Goal: Information Seeking & Learning: Learn about a topic

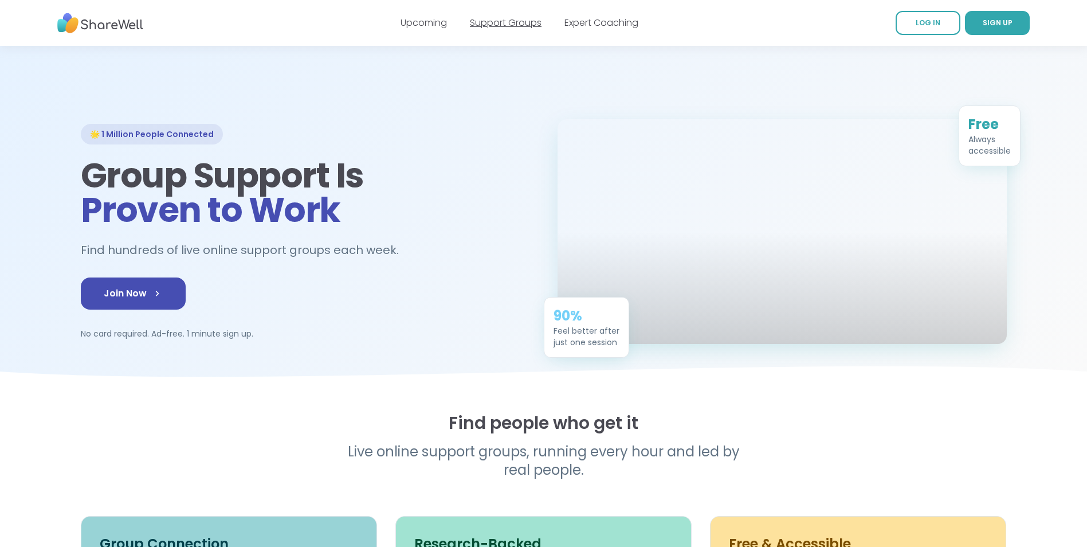
click at [480, 25] on link "Support Groups" at bounding box center [506, 22] width 72 height 13
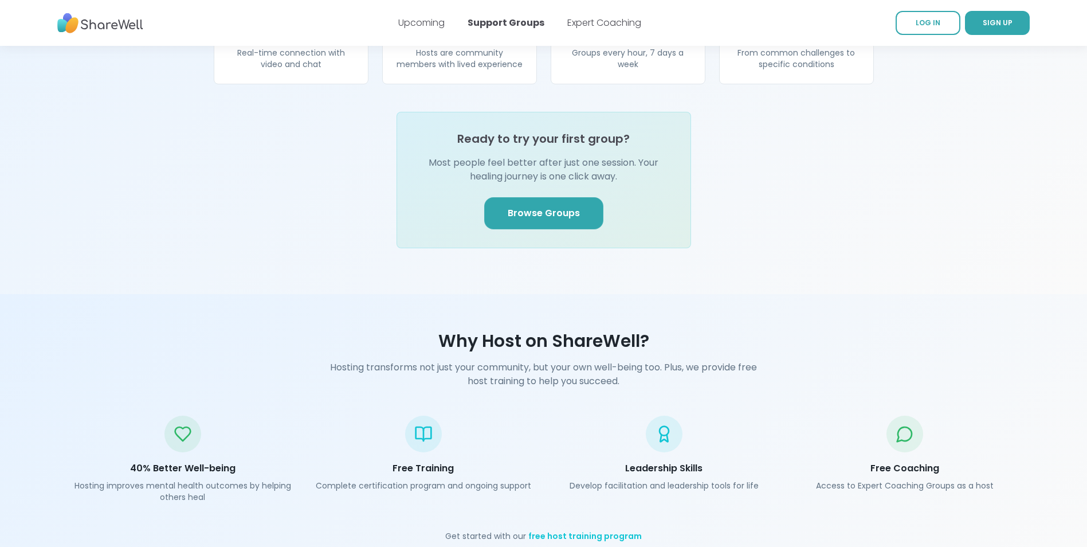
scroll to position [1376, 0]
click at [558, 203] on link "Browse Groups" at bounding box center [543, 212] width 119 height 32
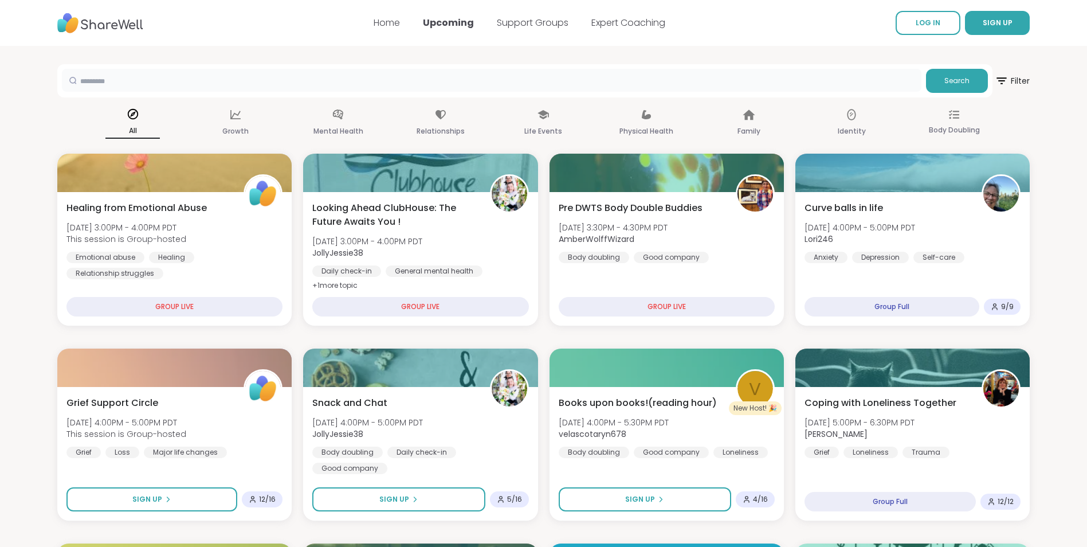
click at [269, 83] on input "text" at bounding box center [492, 80] width 860 height 23
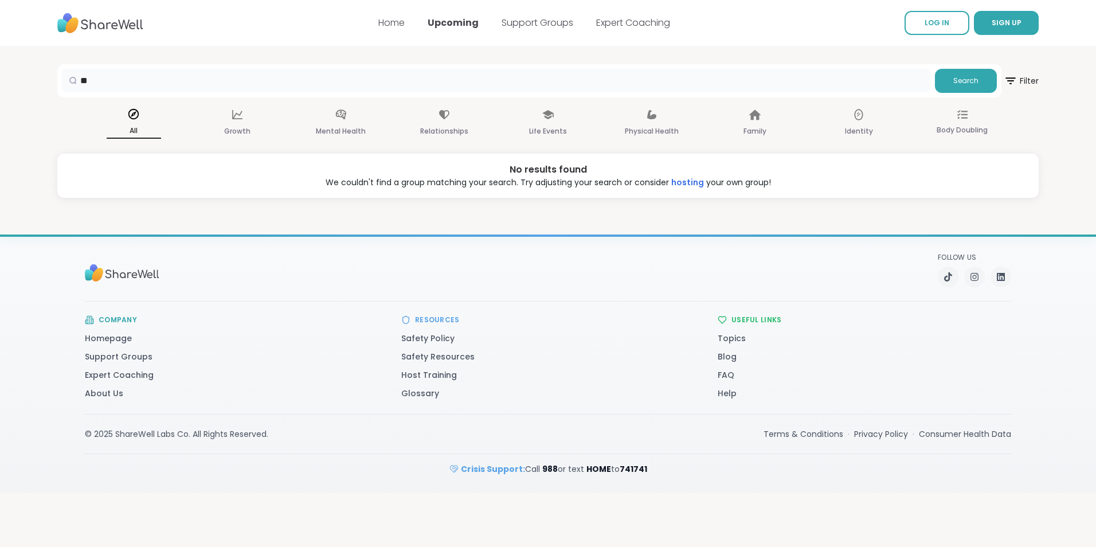
type input "*"
click at [351, 131] on p "Mental Health" at bounding box center [341, 131] width 50 height 14
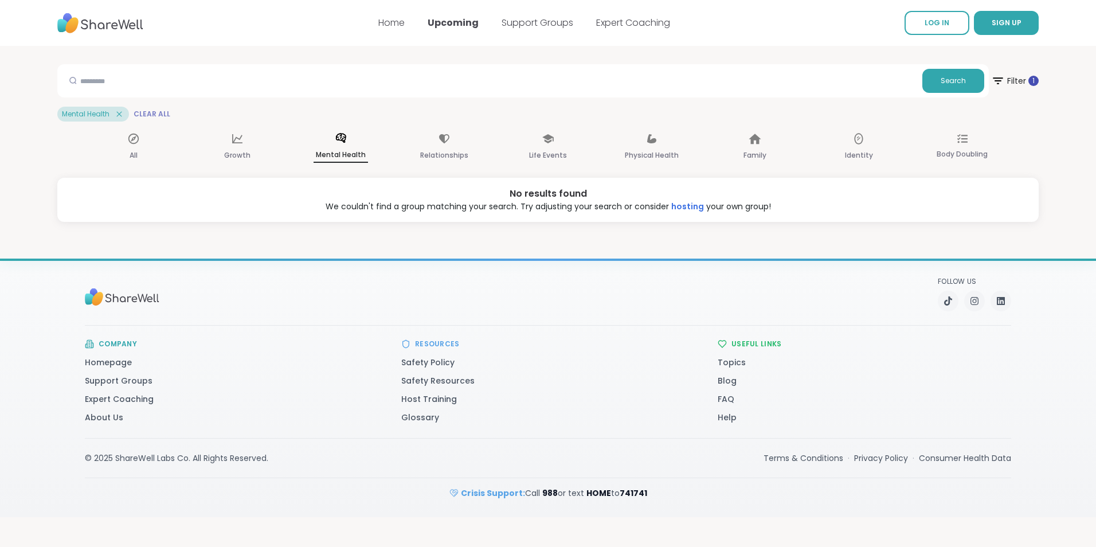
click at [138, 115] on span "Clear All" at bounding box center [152, 113] width 37 height 9
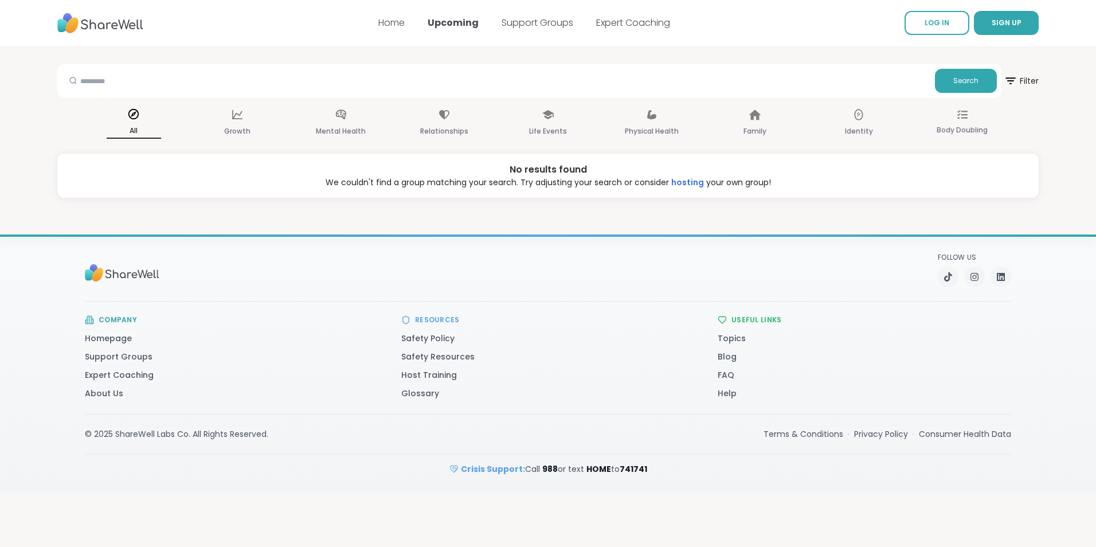
click at [123, 121] on div "All" at bounding box center [134, 123] width 54 height 42
click at [132, 130] on p "All" at bounding box center [134, 131] width 54 height 15
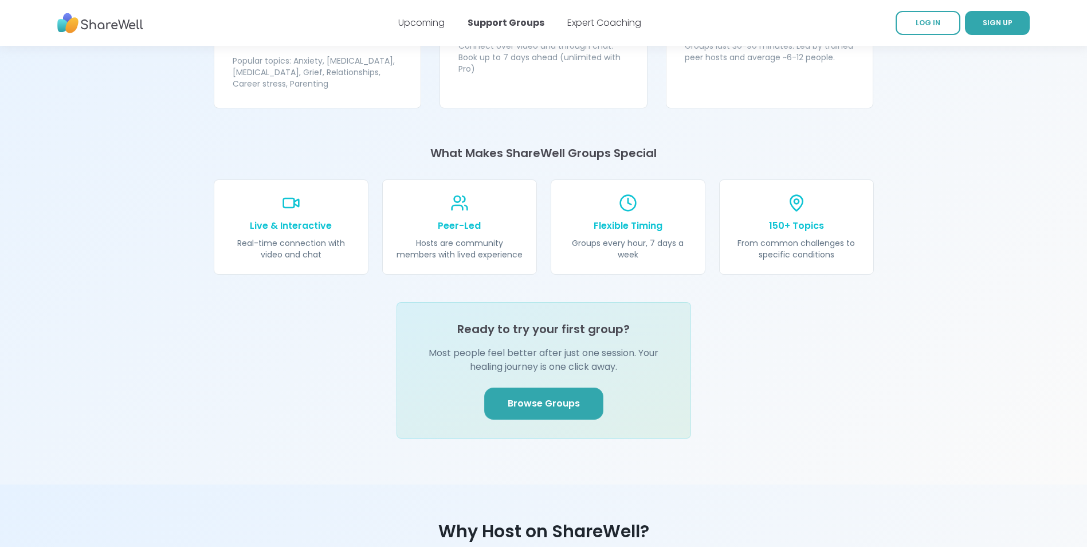
scroll to position [1261, 0]
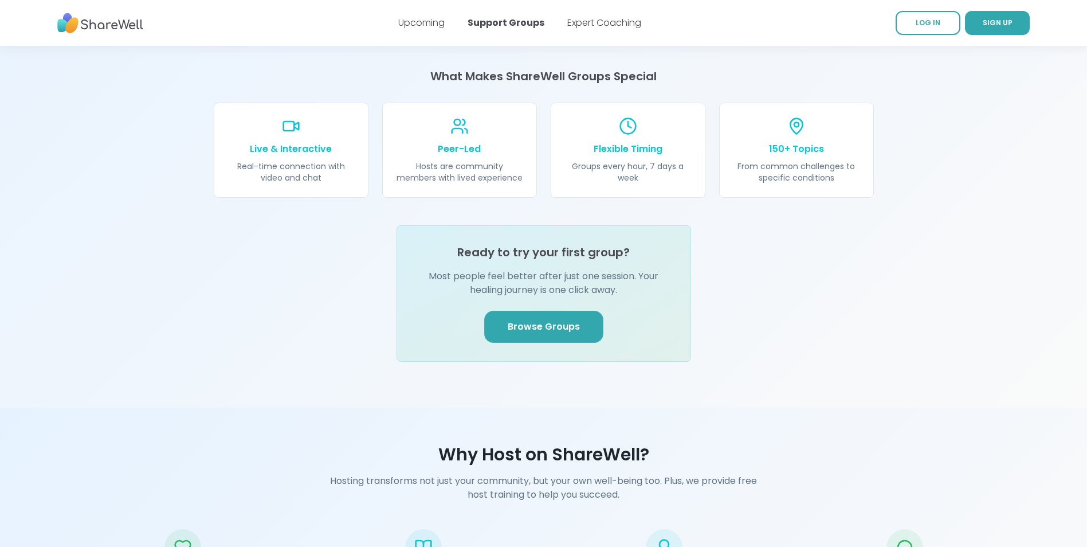
click at [543, 320] on span "Browse Groups" at bounding box center [544, 327] width 72 height 14
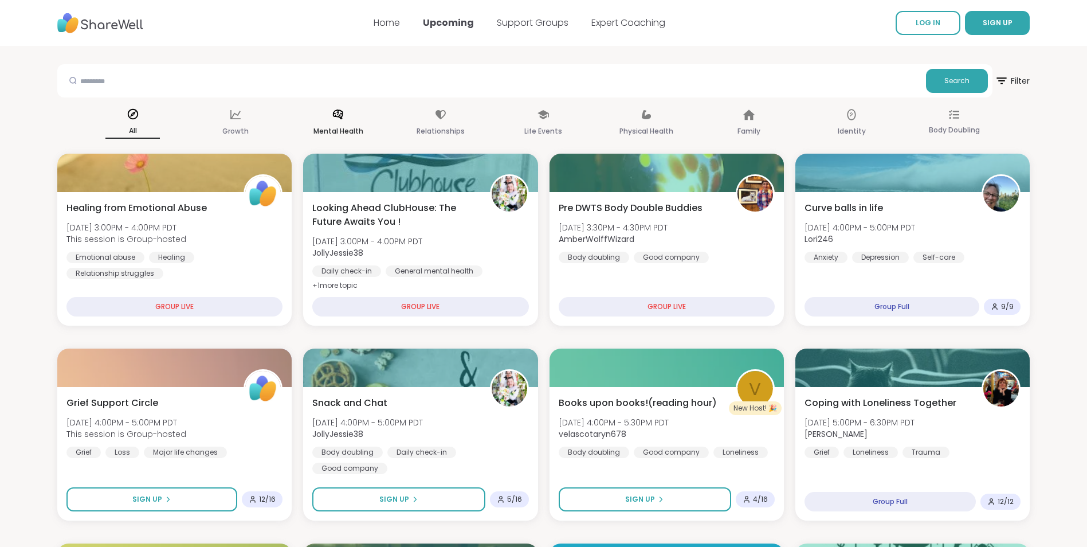
click at [344, 132] on p "Mental Health" at bounding box center [339, 131] width 50 height 14
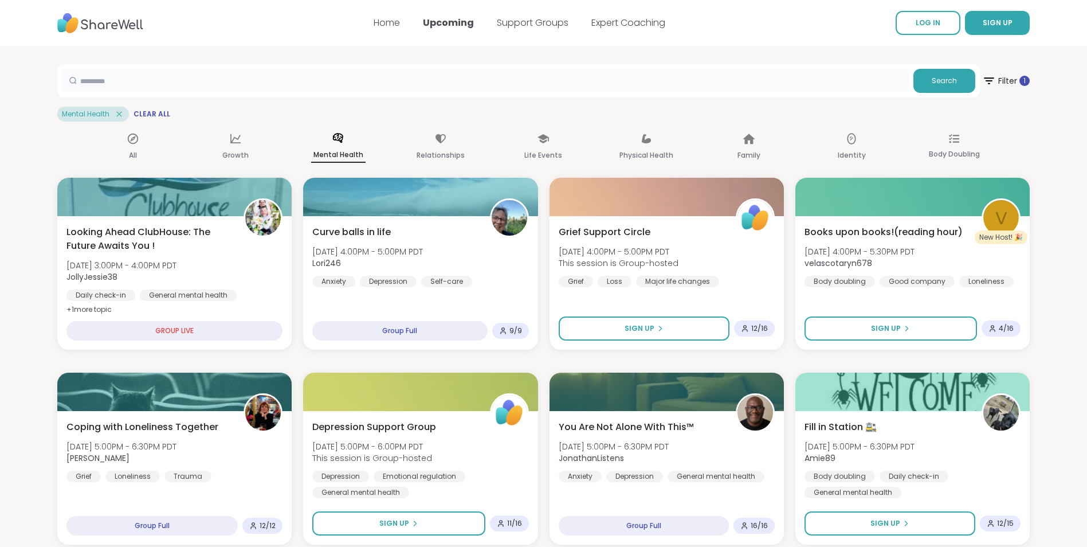
click at [302, 77] on input "text" at bounding box center [485, 80] width 847 height 23
click at [117, 113] on icon at bounding box center [119, 114] width 10 height 10
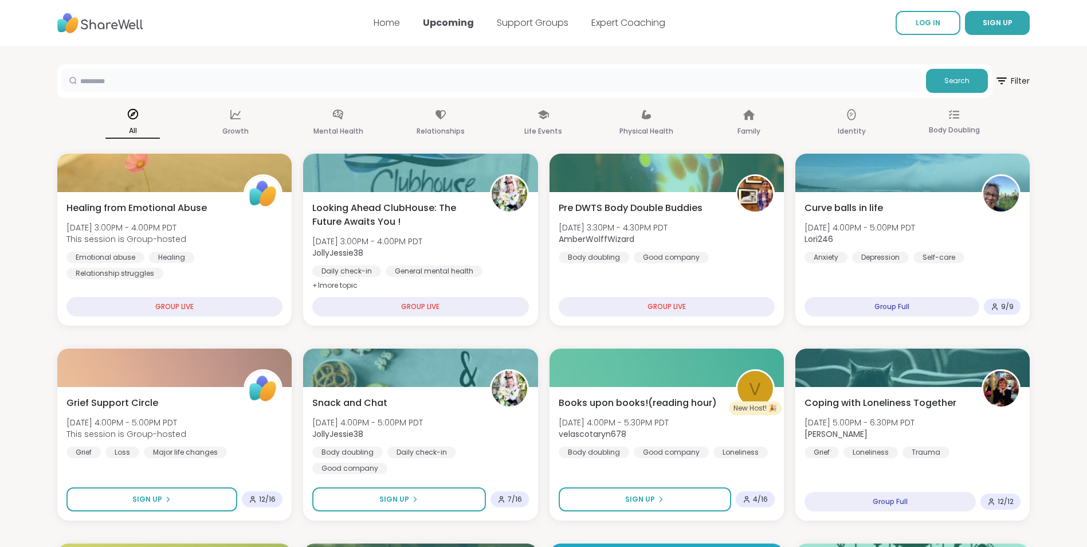
click at [120, 88] on input "text" at bounding box center [492, 80] width 860 height 23
type input "*"
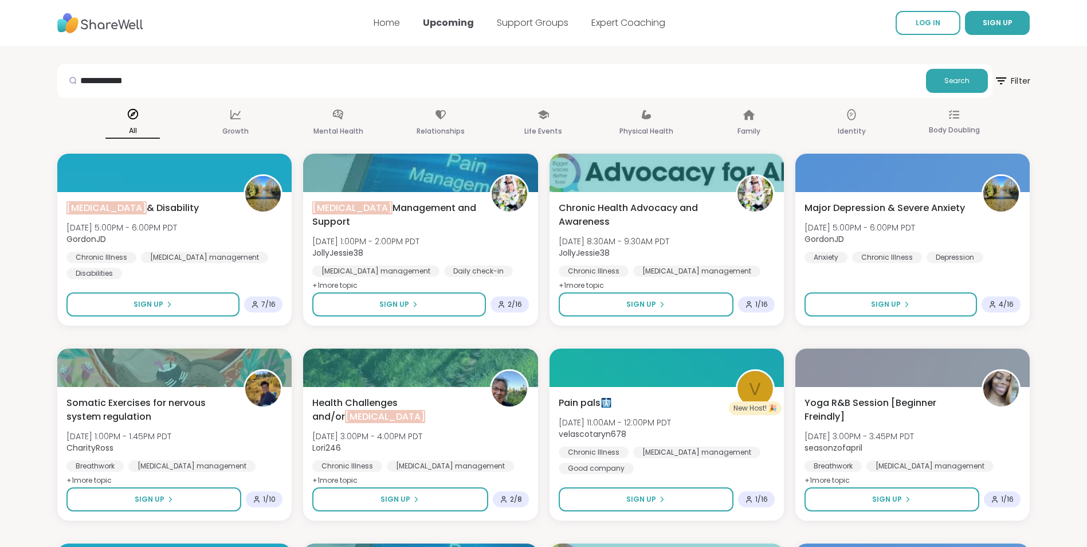
click at [999, 75] on icon at bounding box center [1001, 80] width 14 height 14
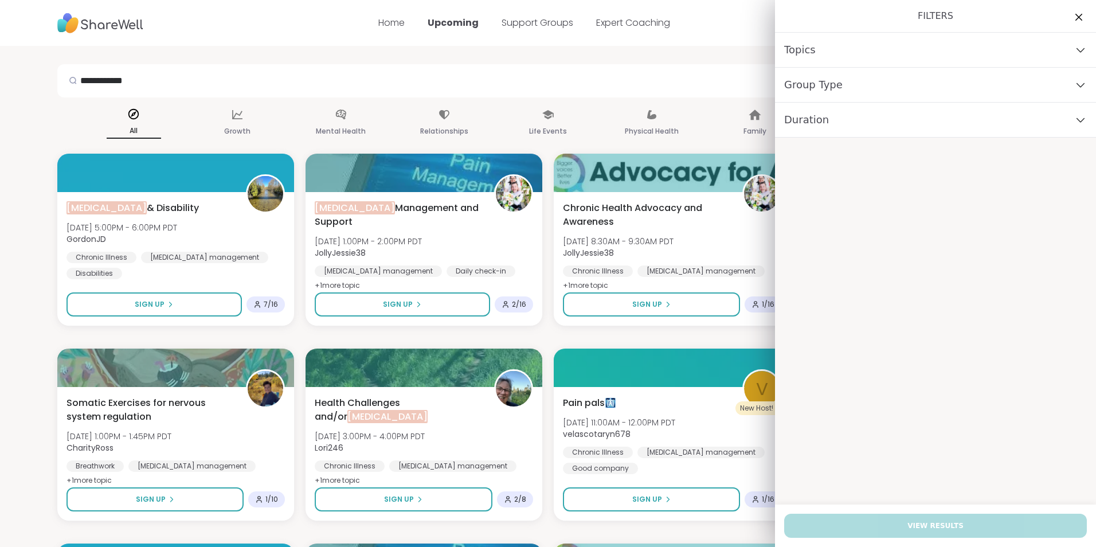
click at [923, 96] on div "Group Type" at bounding box center [935, 85] width 321 height 35
click at [893, 135] on div "Duration" at bounding box center [935, 120] width 321 height 35
click at [889, 126] on div "Duration" at bounding box center [935, 120] width 321 height 35
click at [874, 88] on div "Group Type" at bounding box center [935, 85] width 321 height 35
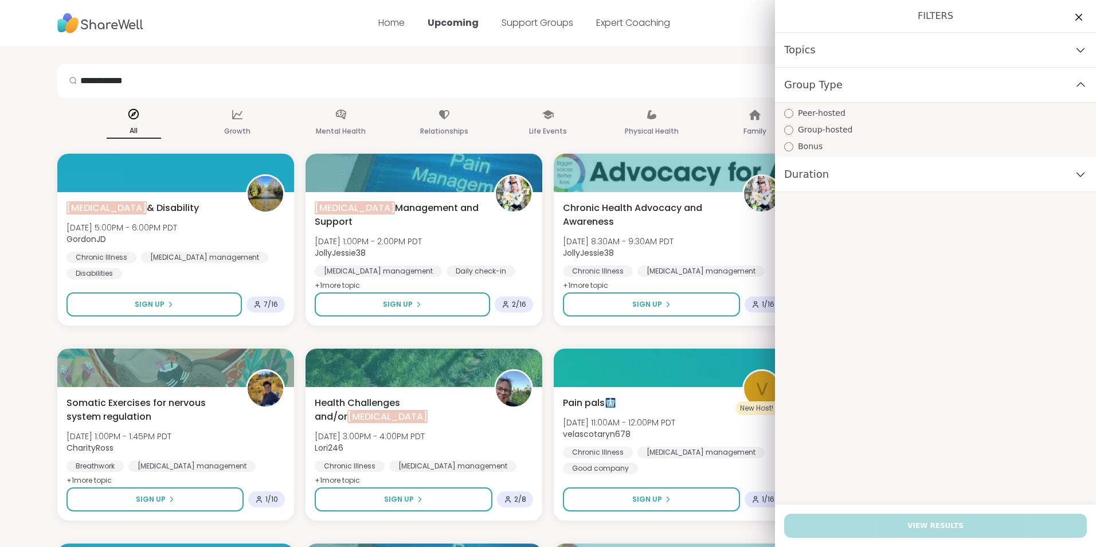
click at [874, 54] on div "Topics" at bounding box center [935, 50] width 321 height 35
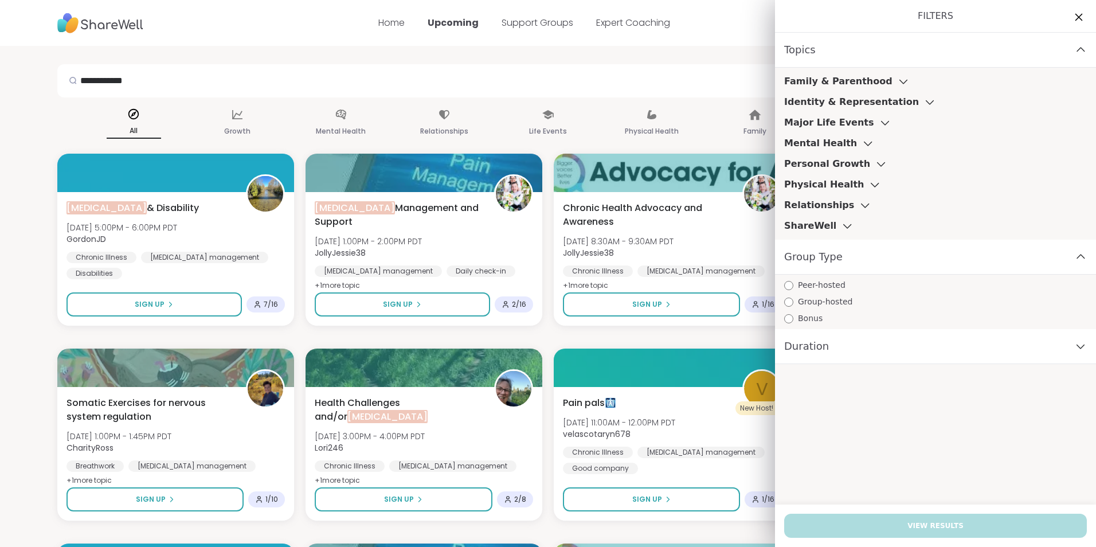
click at [1071, 13] on icon at bounding box center [1078, 17] width 14 height 14
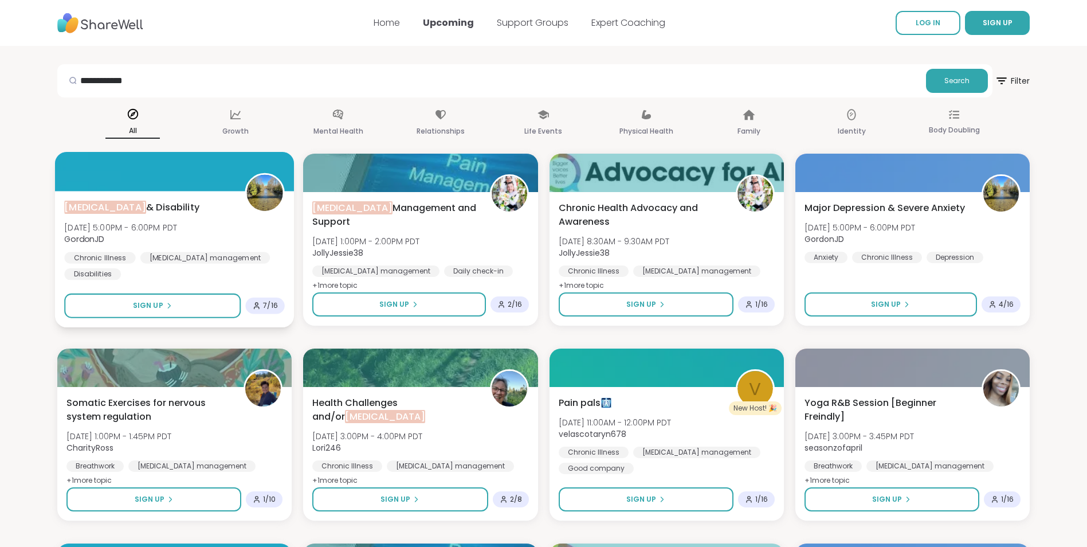
click at [217, 228] on div "Chronic Pain & Disability Tue, Oct 14 | 5:00PM - 6:00PM PDT GordonJD Chronic Il…" at bounding box center [174, 241] width 221 height 80
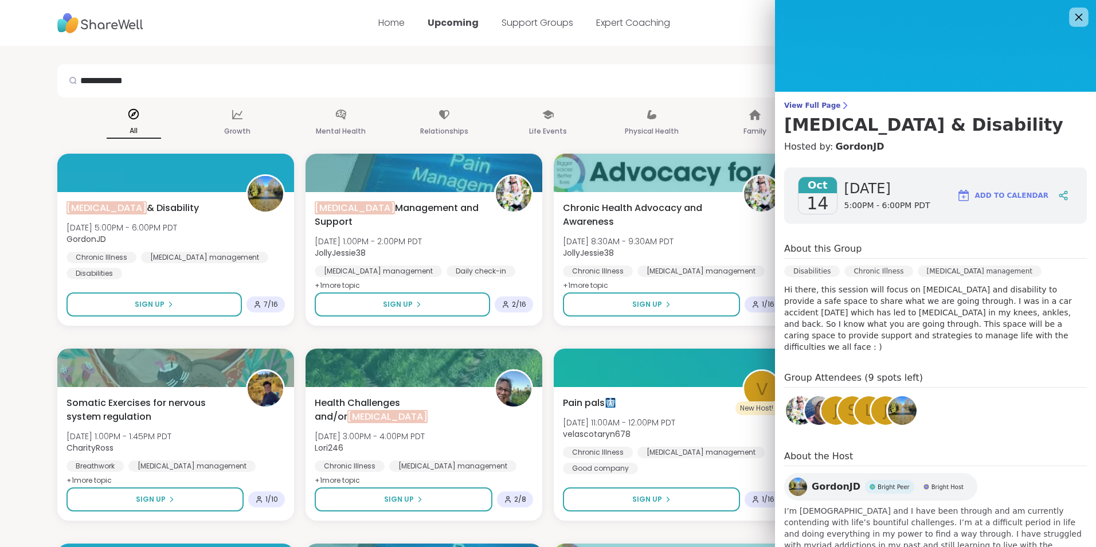
click at [1071, 15] on icon at bounding box center [1078, 17] width 14 height 14
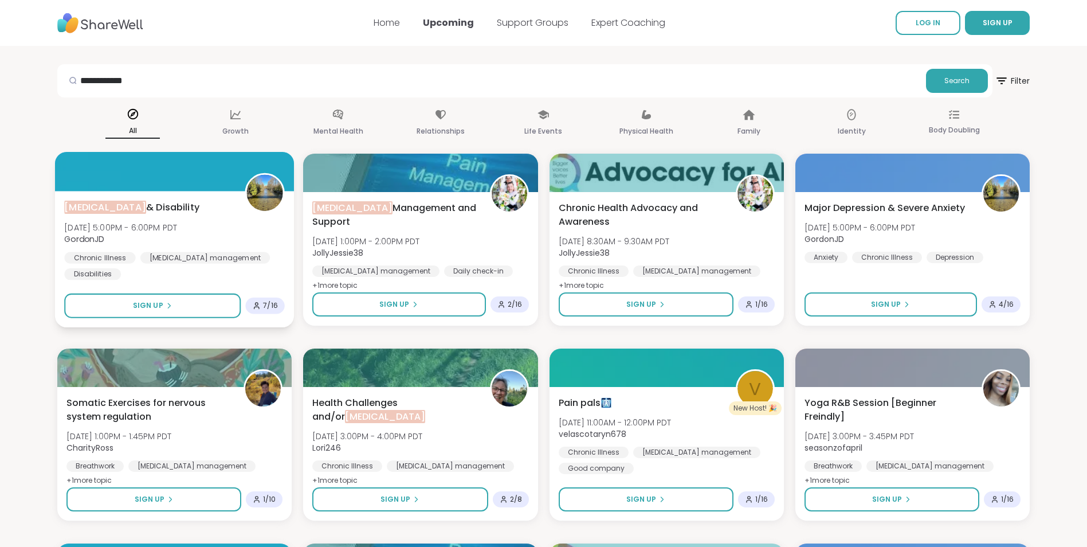
click at [169, 212] on span "Chronic Pain & Disability" at bounding box center [131, 208] width 135 height 14
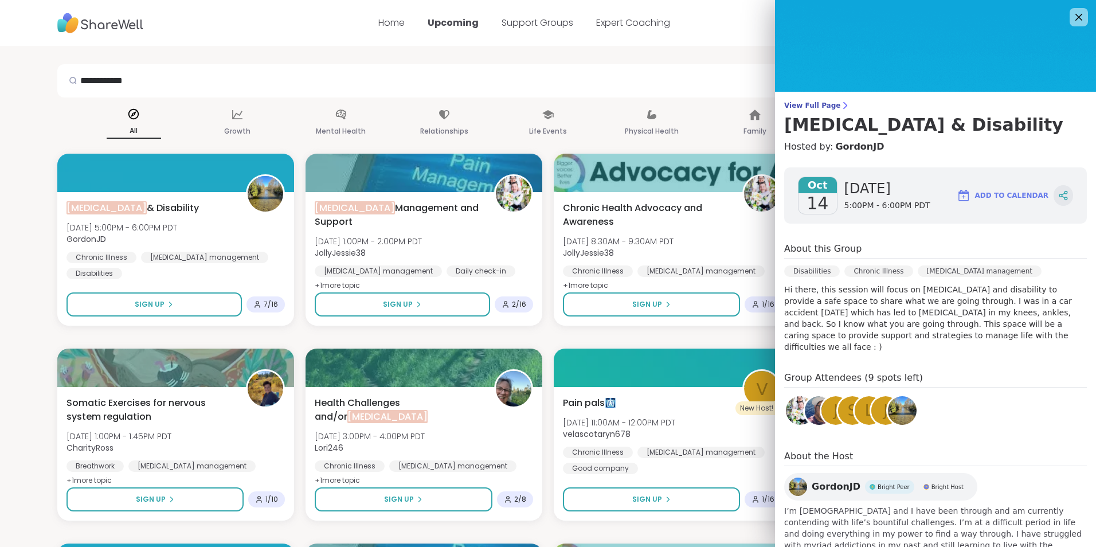
click at [1058, 196] on icon at bounding box center [1063, 195] width 10 height 10
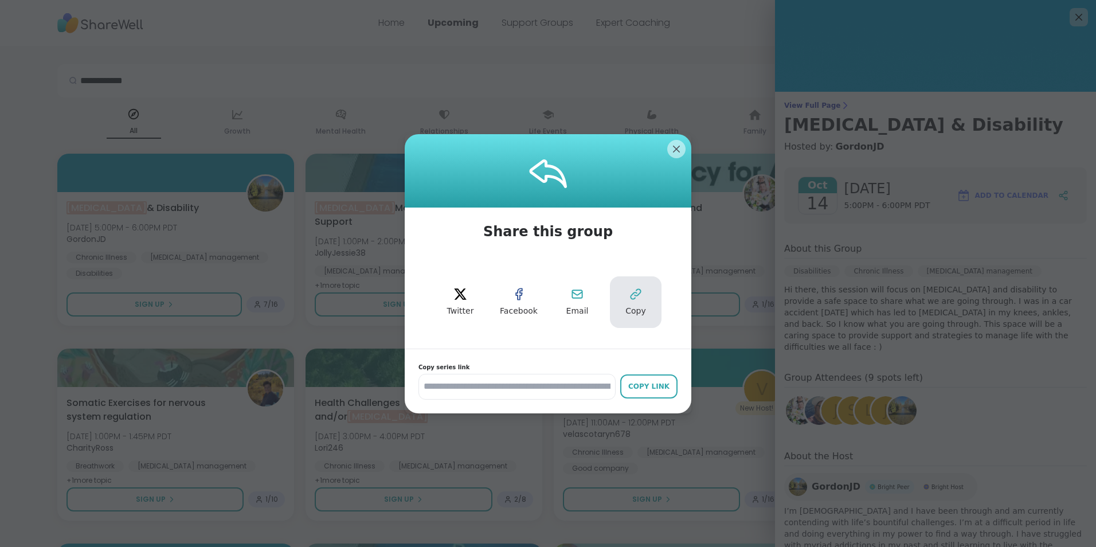
click at [629, 300] on icon at bounding box center [636, 294] width 14 height 14
click at [475, 393] on input "**********" at bounding box center [516, 387] width 197 height 26
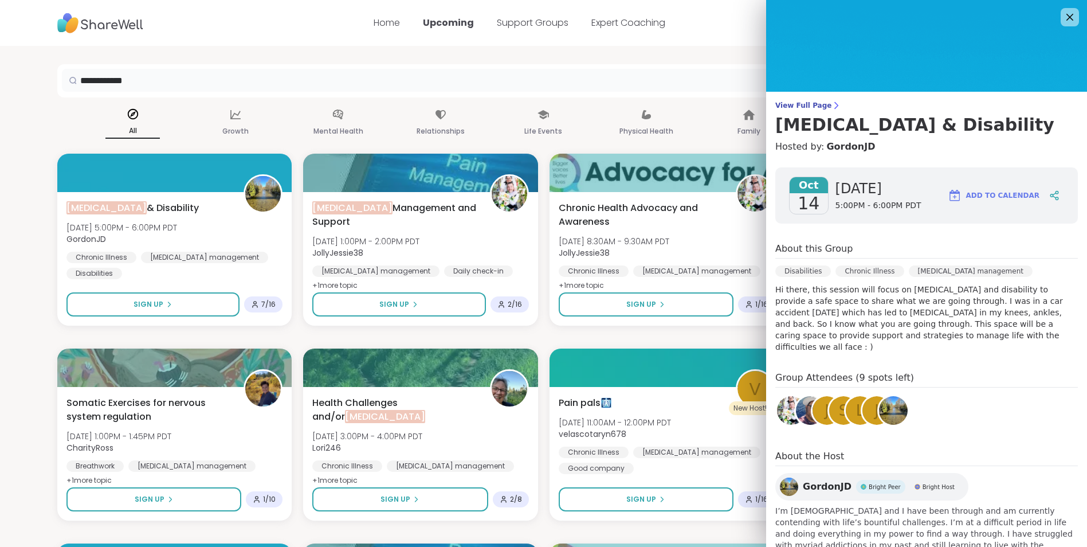
drag, startPoint x: 214, startPoint y: 85, endPoint x: 0, endPoint y: 80, distance: 214.4
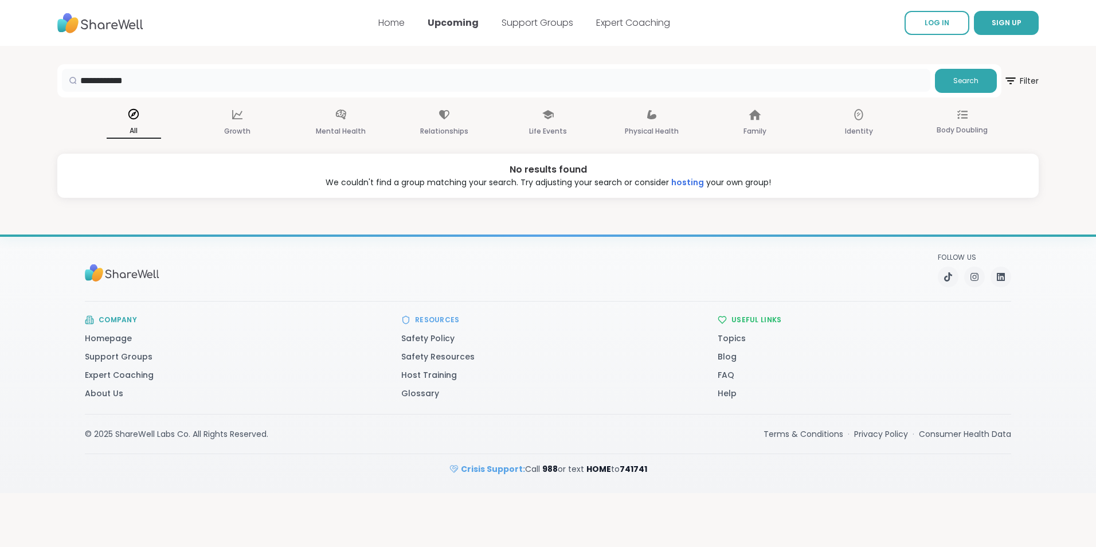
drag, startPoint x: 146, startPoint y: 83, endPoint x: 96, endPoint y: 79, distance: 50.6
click at [96, 79] on input "**********" at bounding box center [496, 80] width 868 height 23
type input "*"
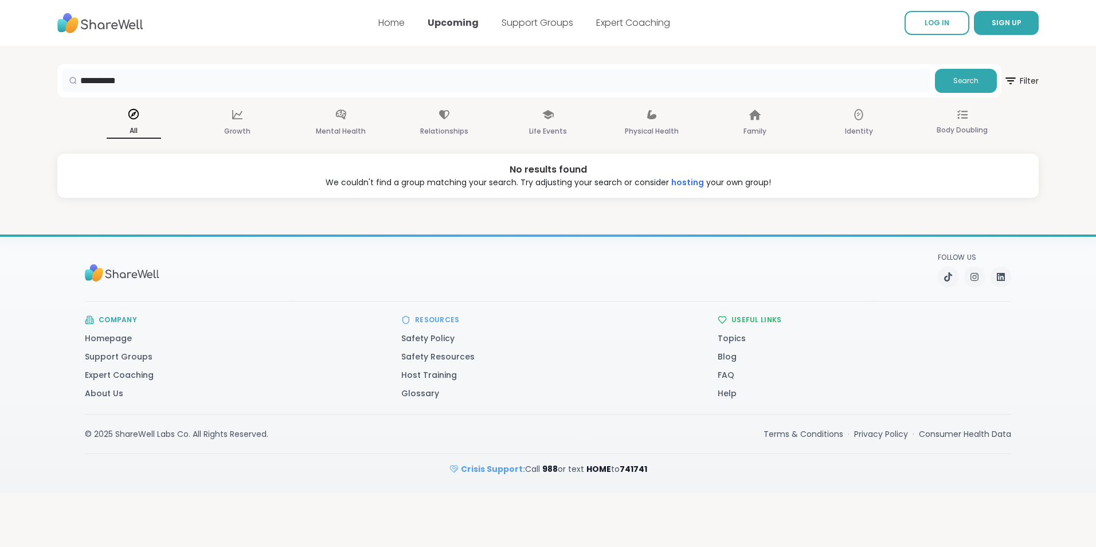
type input "**********"
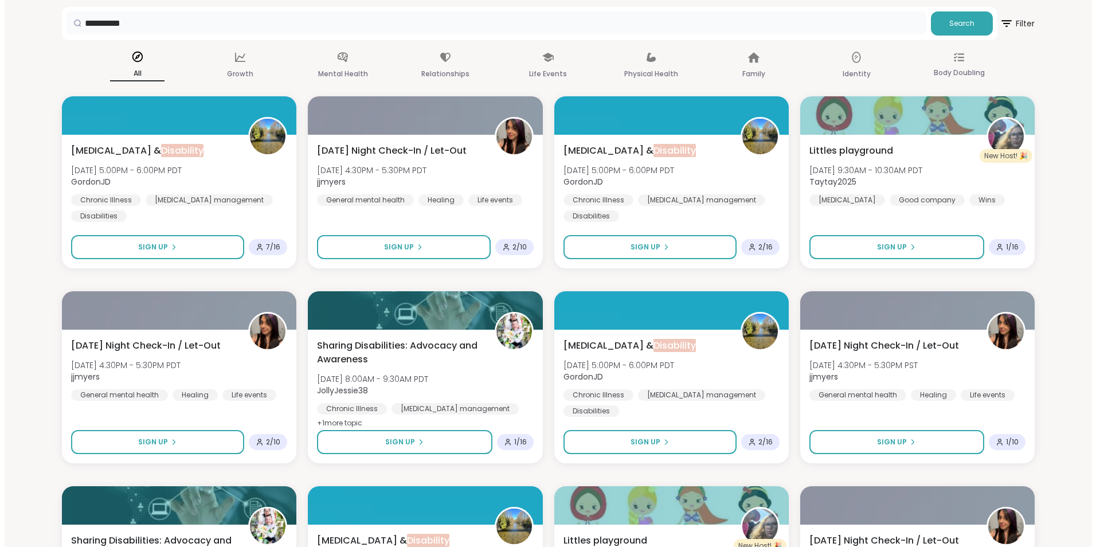
scroll to position [115, 0]
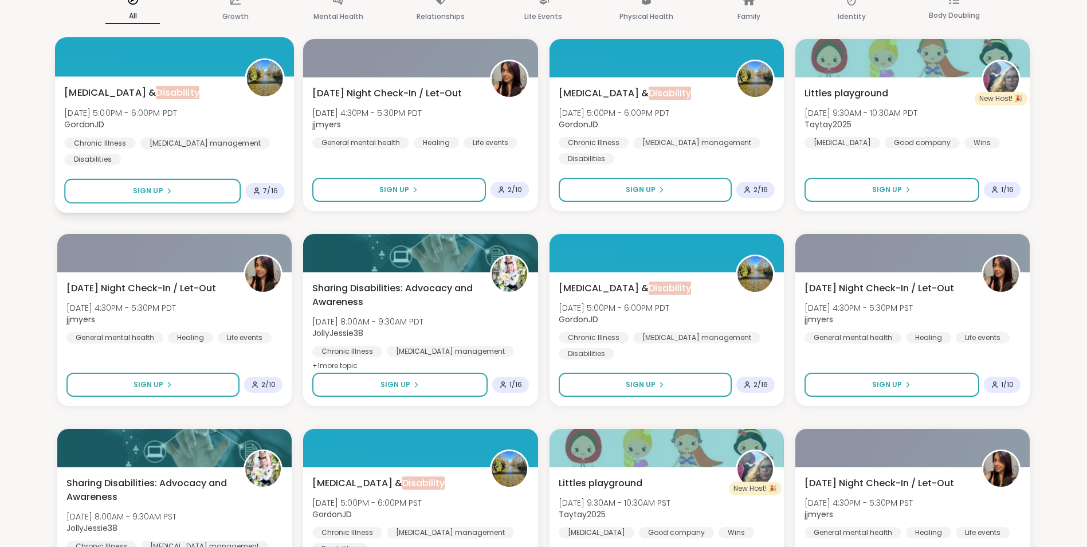
click at [177, 119] on span "GordonJD" at bounding box center [120, 124] width 113 height 11
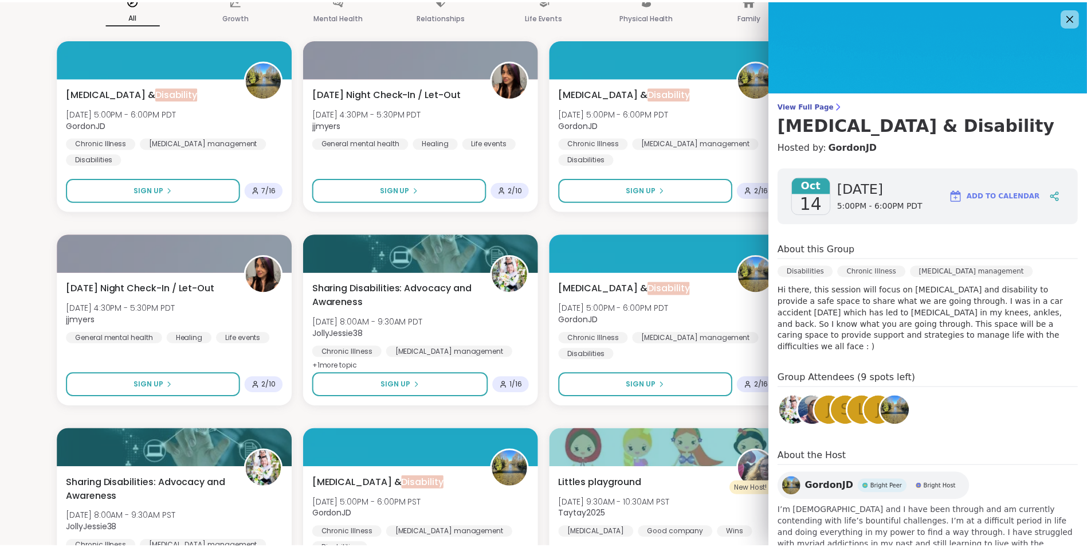
scroll to position [32, 0]
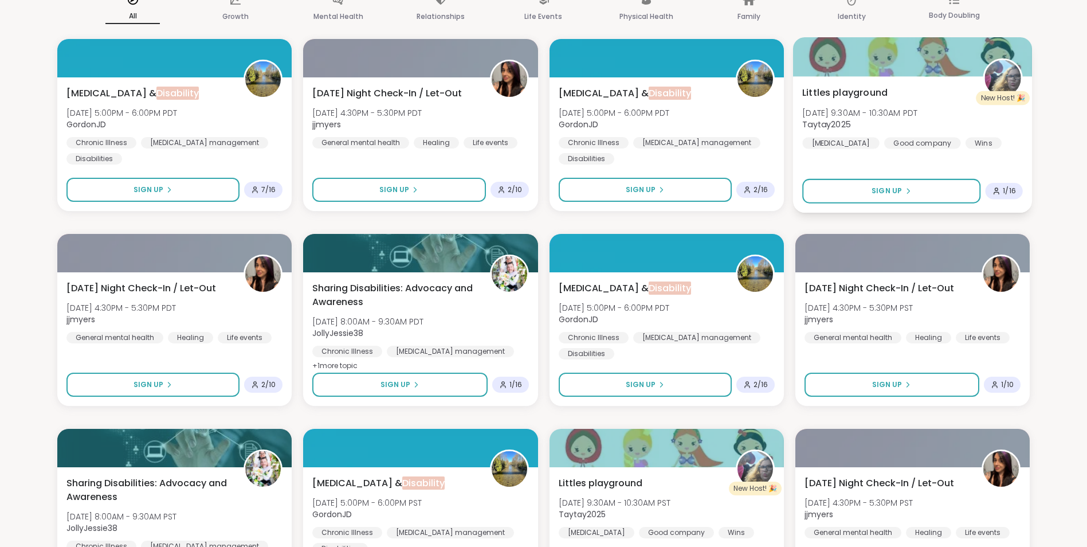
click at [902, 114] on span "Fri, Oct 24 | 9:30AM - 10:30AM PDT" at bounding box center [859, 112] width 115 height 11
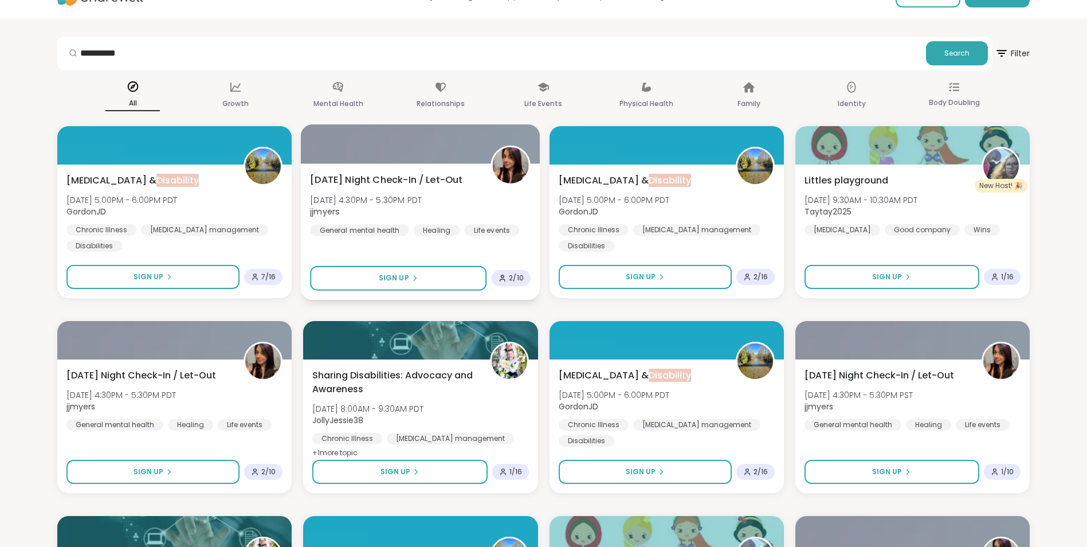
scroll to position [0, 0]
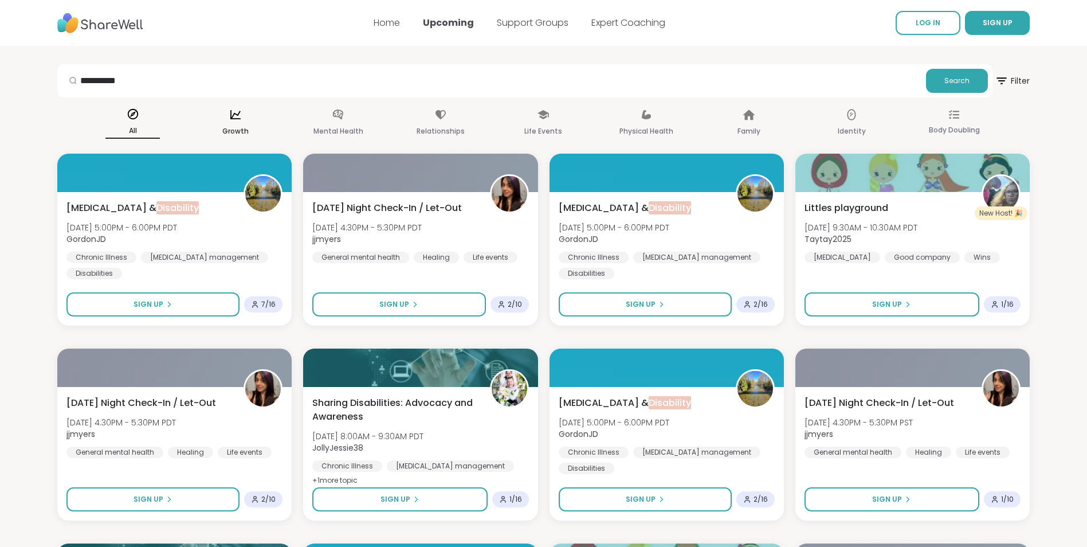
click at [246, 126] on p "Growth" at bounding box center [235, 131] width 26 height 14
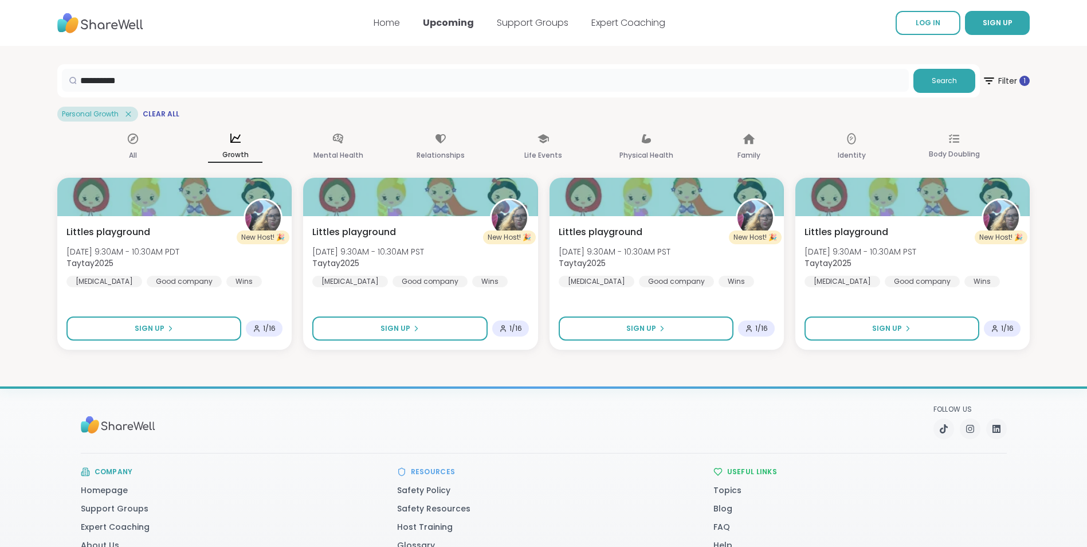
drag, startPoint x: 702, startPoint y: 78, endPoint x: -2, endPoint y: 45, distance: 705.2
click at [0, 45] on html "**********" at bounding box center [543, 322] width 1087 height 645
click at [125, 116] on icon at bounding box center [128, 114] width 10 height 10
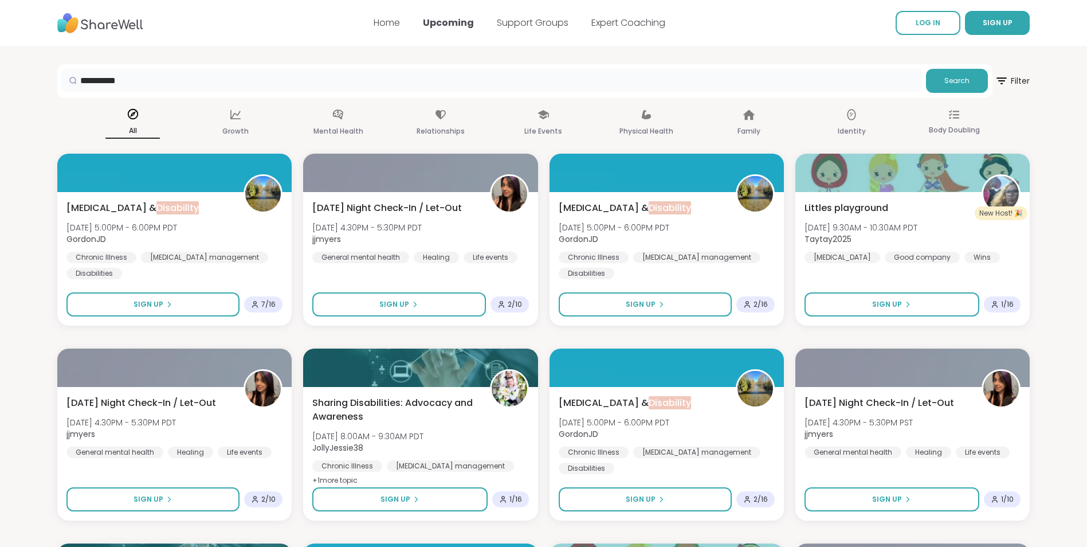
drag, startPoint x: 130, startPoint y: 87, endPoint x: 47, endPoint y: 76, distance: 83.8
click at [589, 92] on div at bounding box center [492, 81] width 860 height 24
click at [945, 89] on button "Search" at bounding box center [957, 81] width 62 height 24
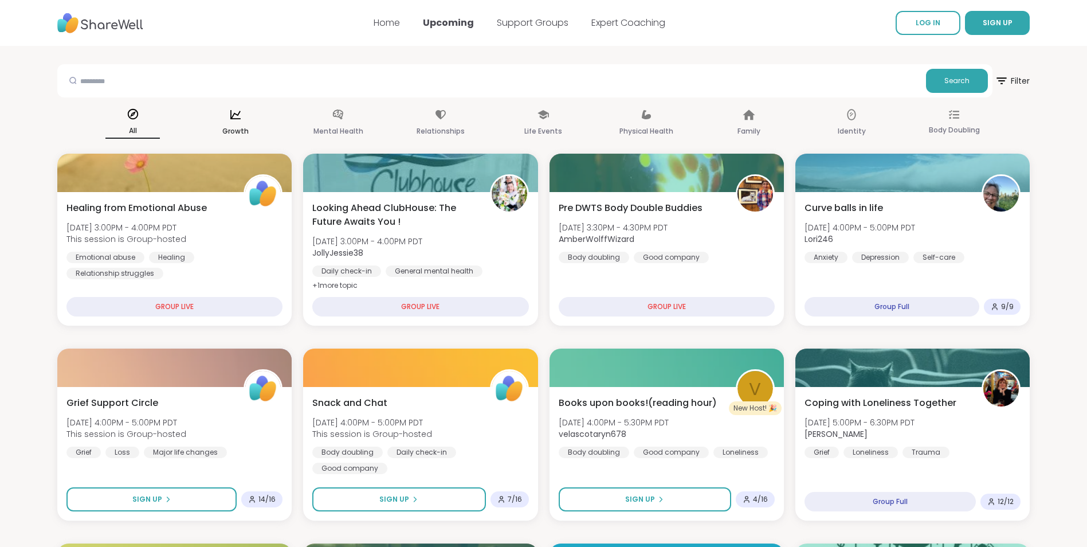
click at [230, 121] on div "Growth" at bounding box center [235, 123] width 54 height 42
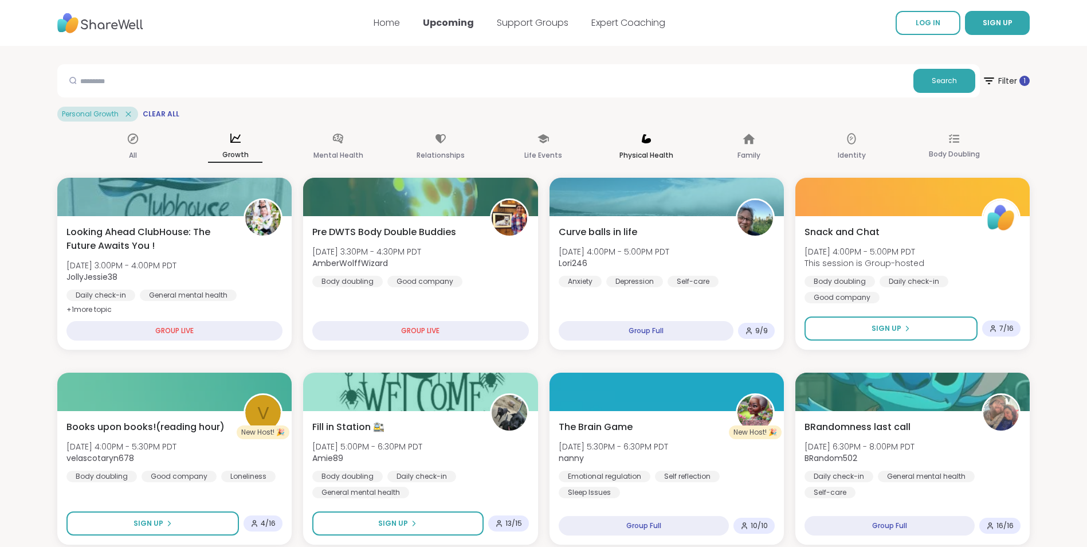
click at [639, 148] on p "Physical Health" at bounding box center [647, 155] width 54 height 14
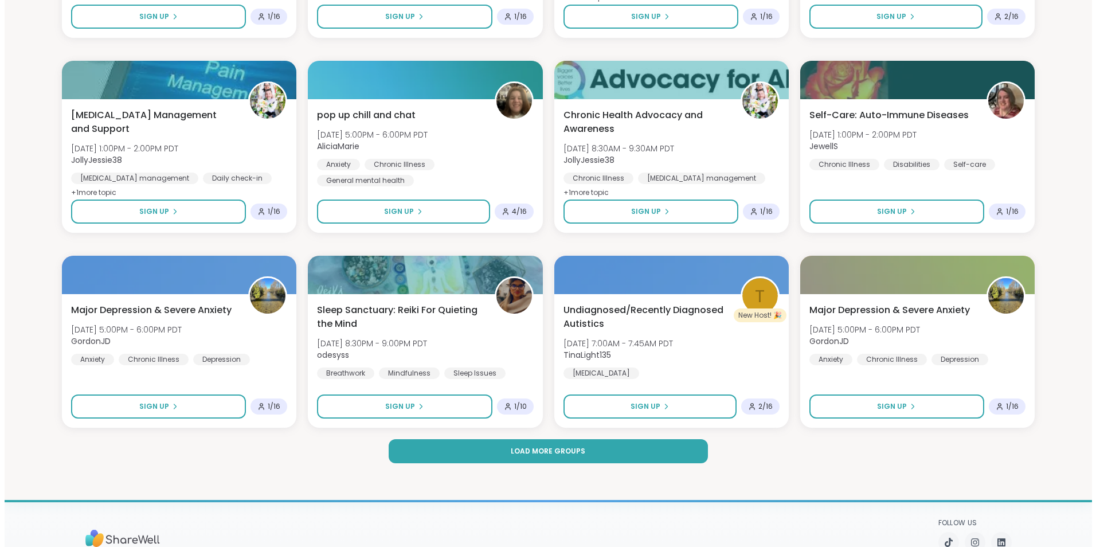
scroll to position [1490, 0]
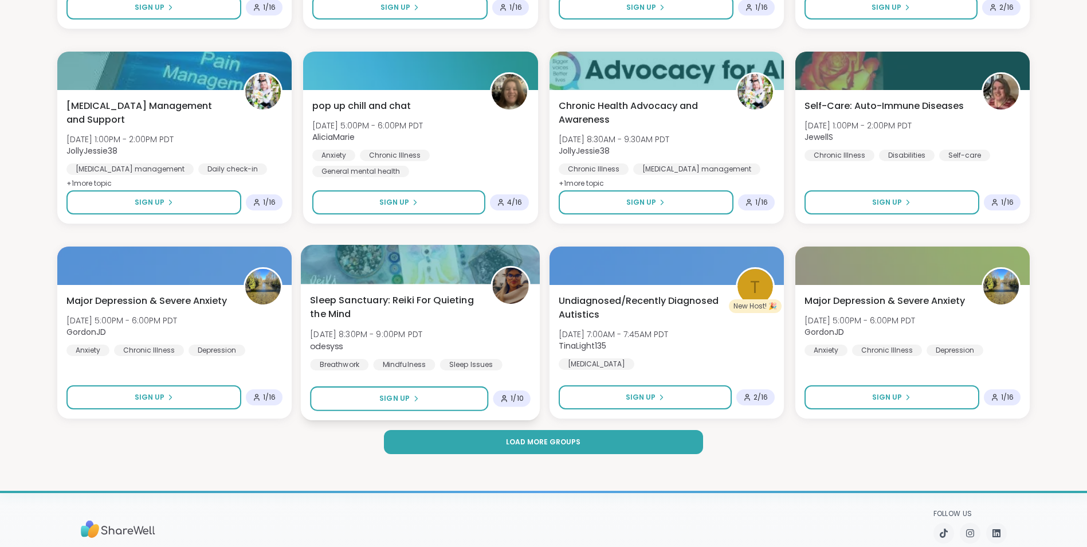
click at [440, 300] on span "Sleep Sanctuary: Reiki For Quieting the Mind" at bounding box center [394, 307] width 168 height 28
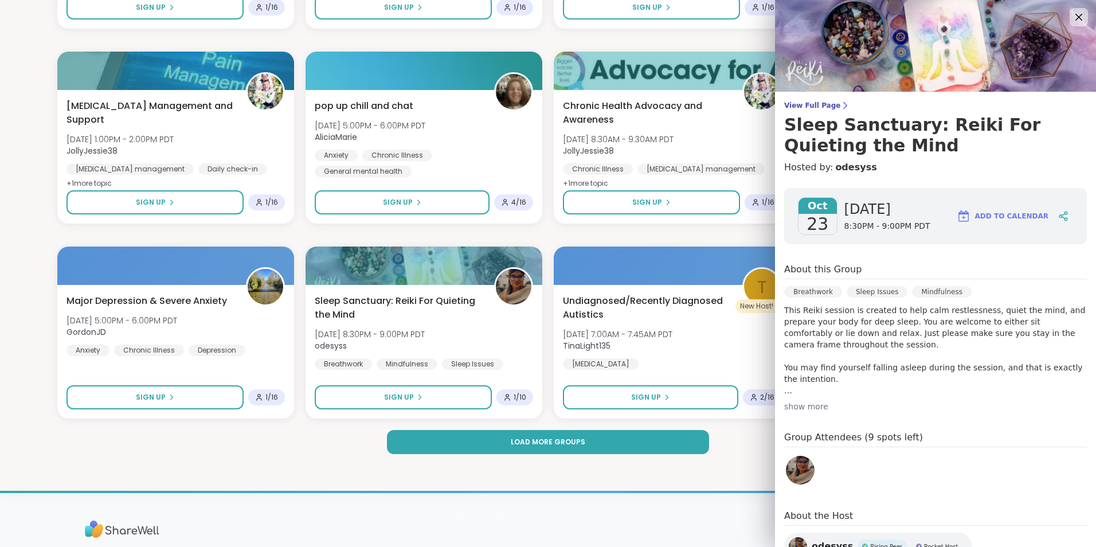
click at [844, 344] on p "This Reiki session is created to help calm restlessness, quiet the mind, and pr…" at bounding box center [935, 350] width 303 height 92
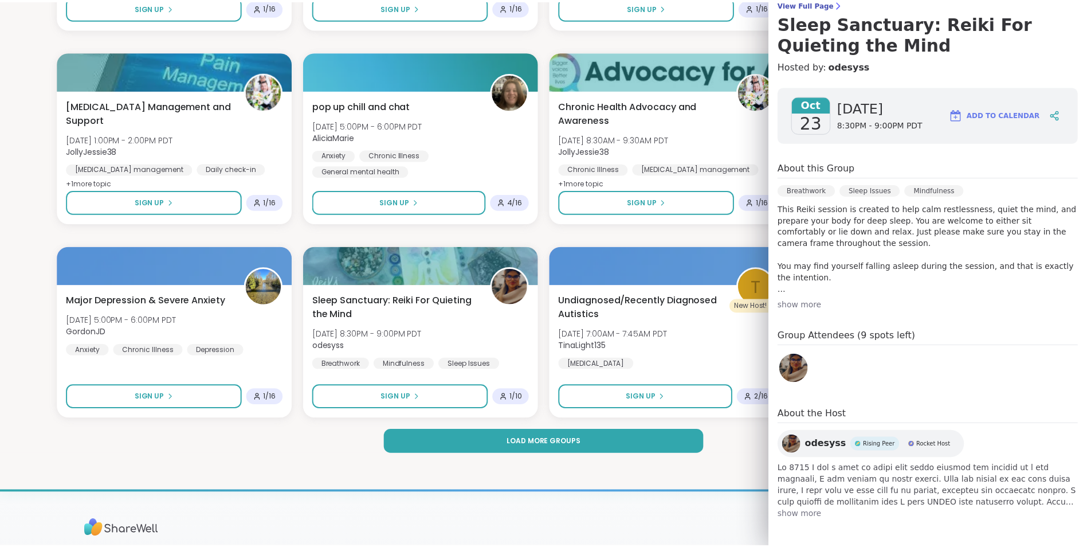
scroll to position [103, 0]
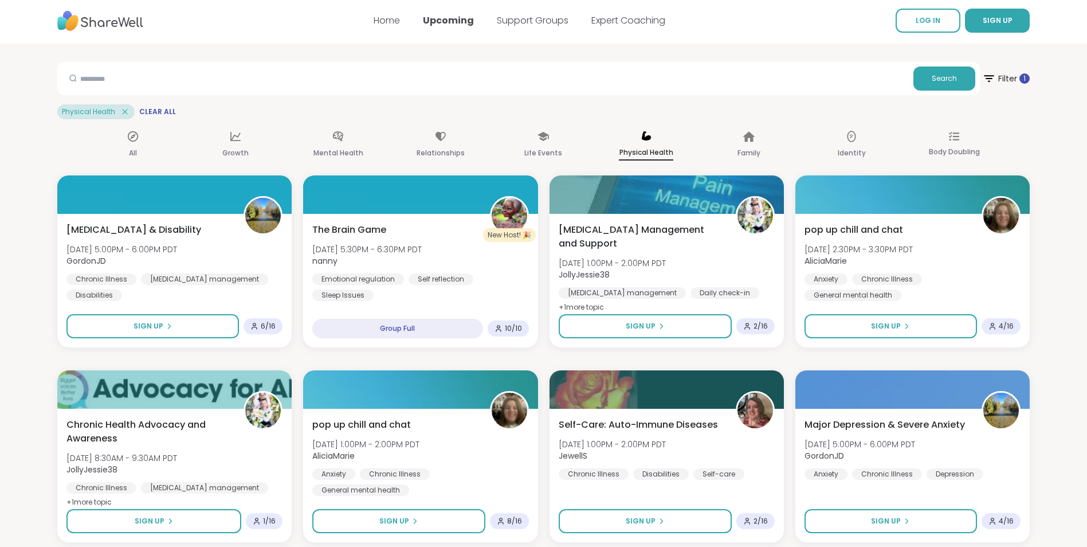
scroll to position [0, 0]
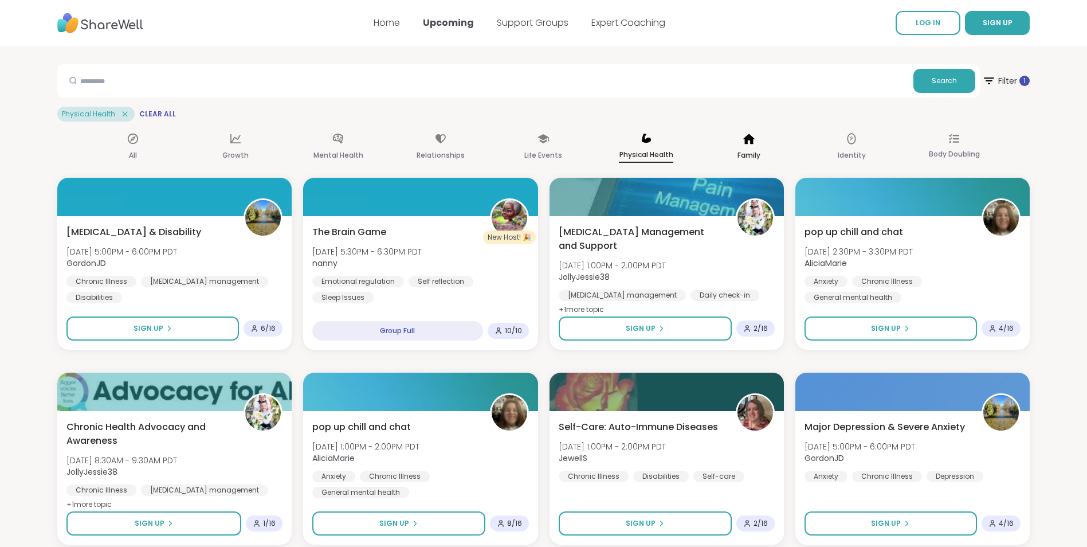
click at [737, 139] on div "Family" at bounding box center [749, 147] width 54 height 42
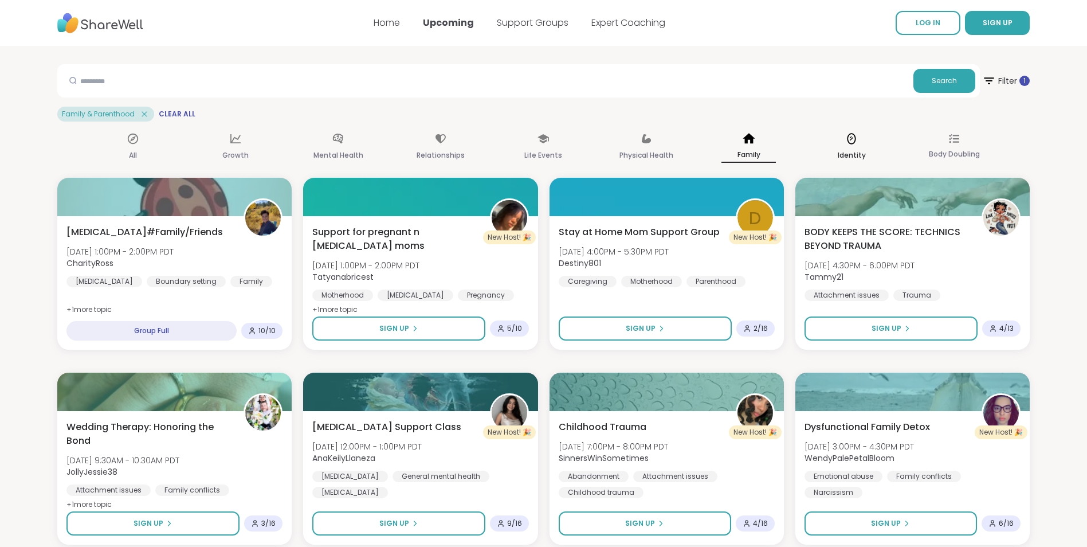
click at [839, 156] on p "Identity" at bounding box center [852, 155] width 28 height 14
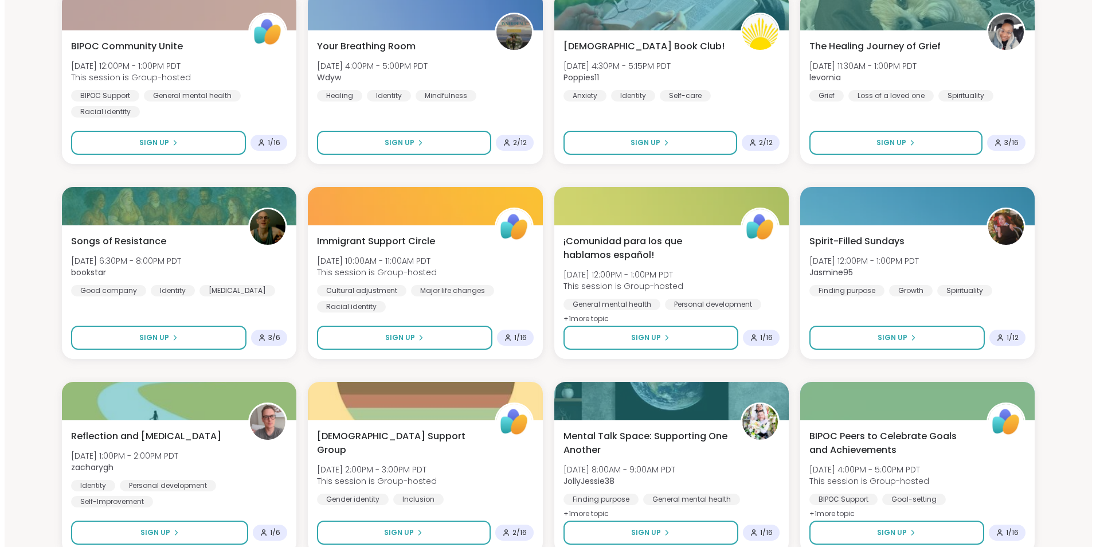
scroll to position [401, 0]
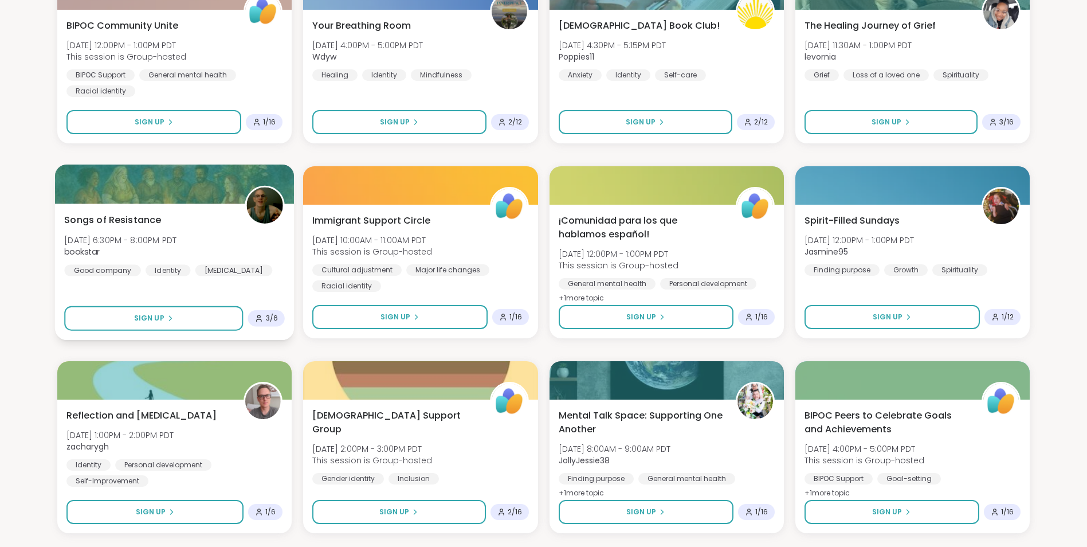
click at [224, 229] on div "Songs of Resistance Sat, Oct 18 | 6:30PM - 8:00PM PDT bookstar Good company Ide…" at bounding box center [174, 244] width 221 height 63
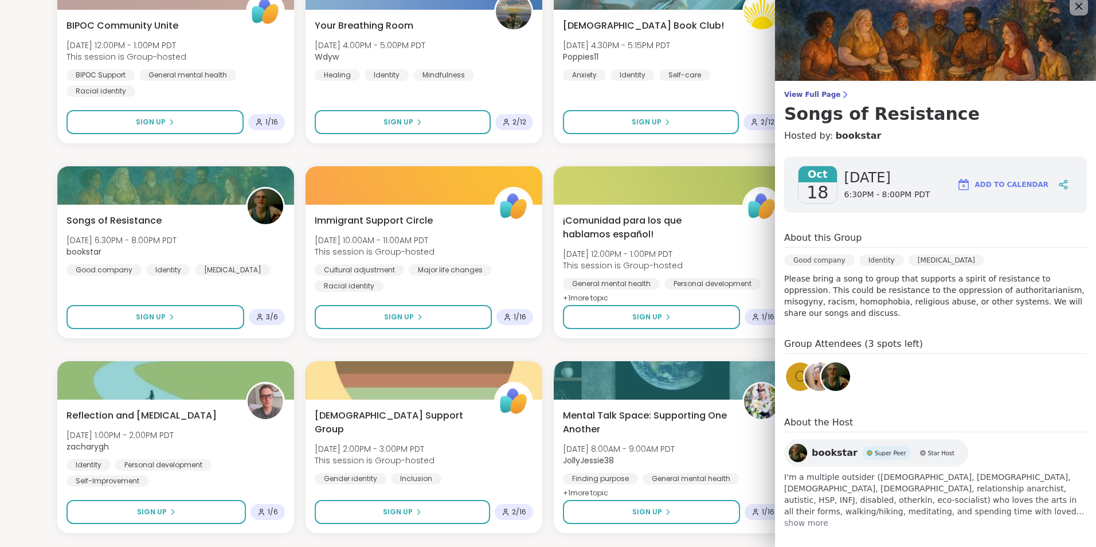
scroll to position [20, 0]
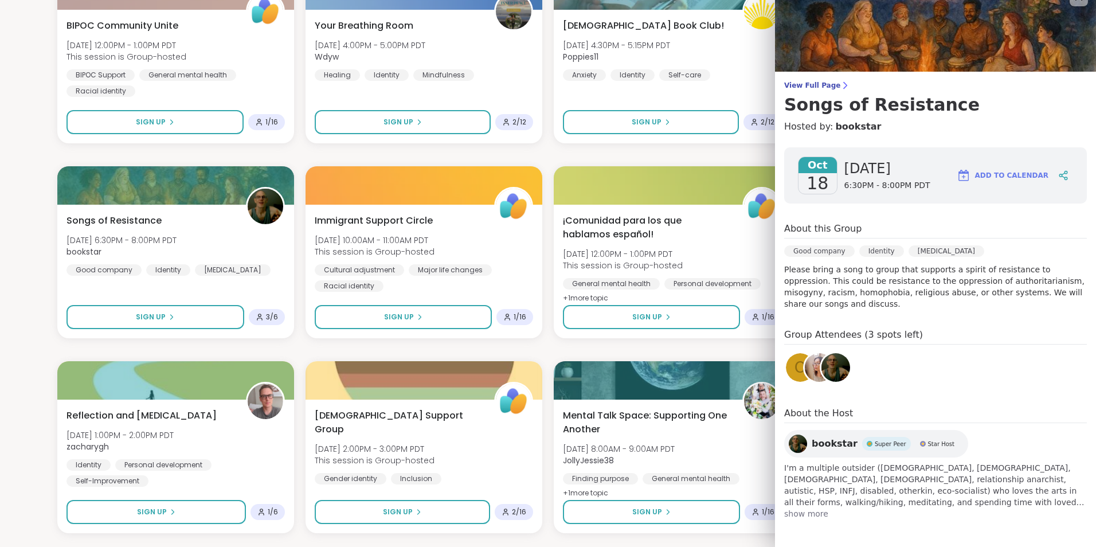
click at [808, 512] on span "show more" at bounding box center [935, 513] width 303 height 11
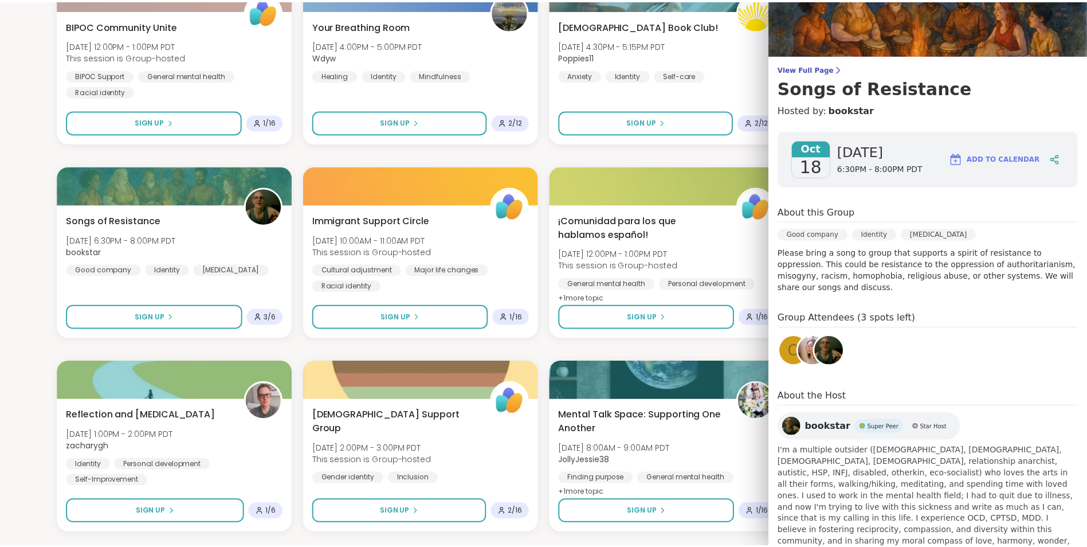
scroll to position [77, 0]
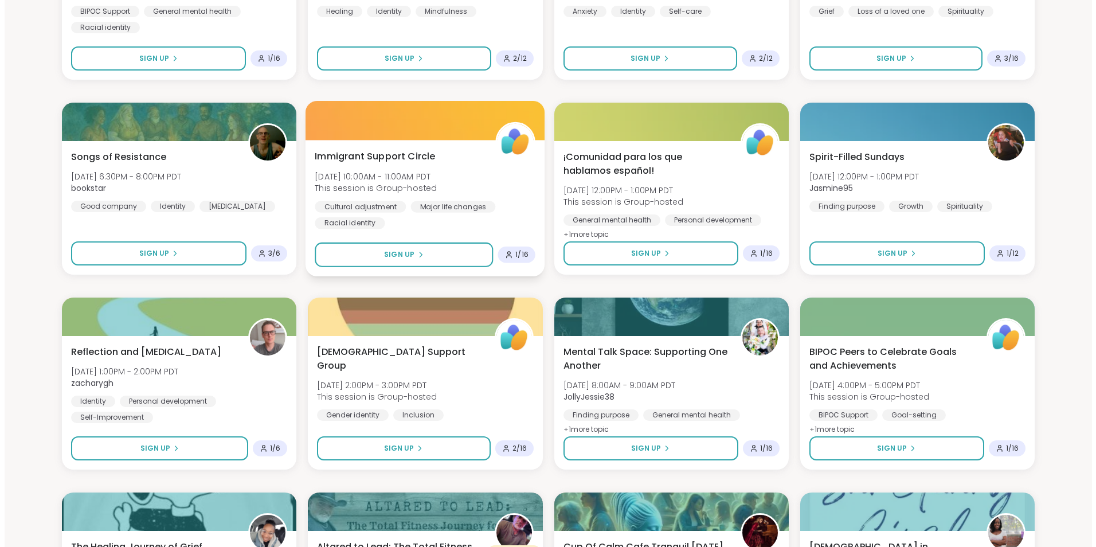
scroll to position [459, 0]
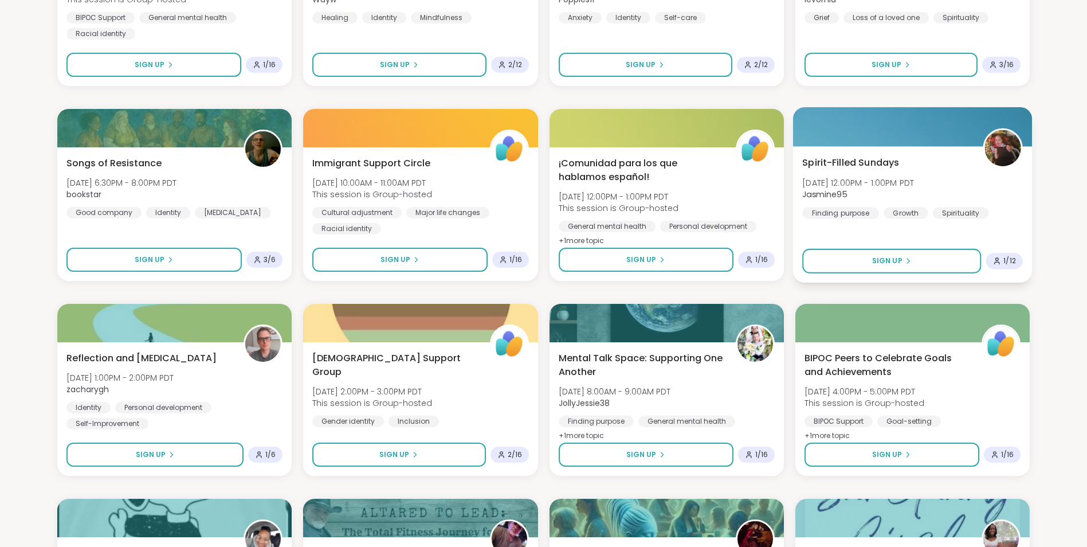
click at [993, 162] on img at bounding box center [1003, 148] width 36 height 36
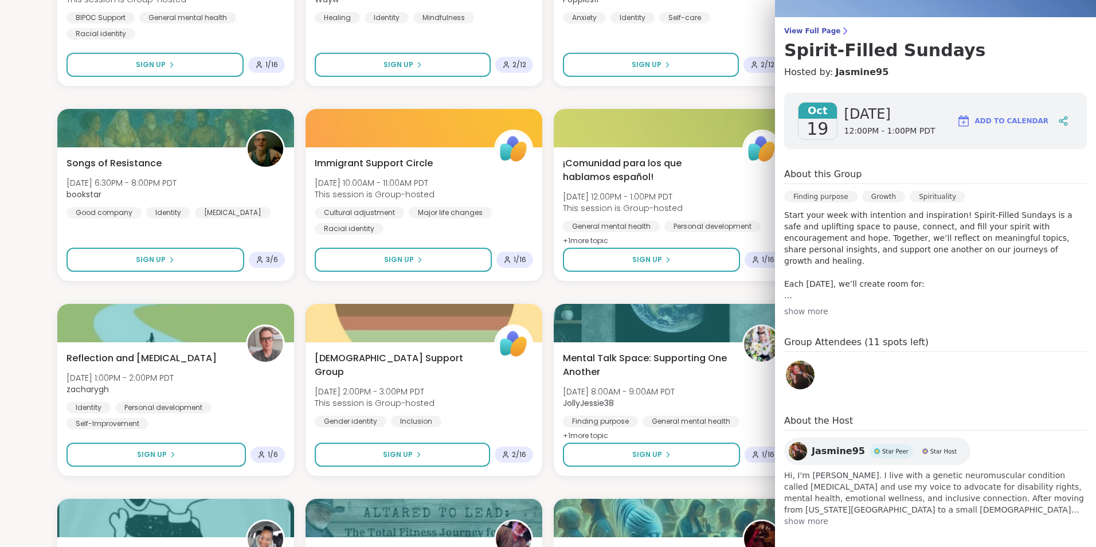
scroll to position [82, 0]
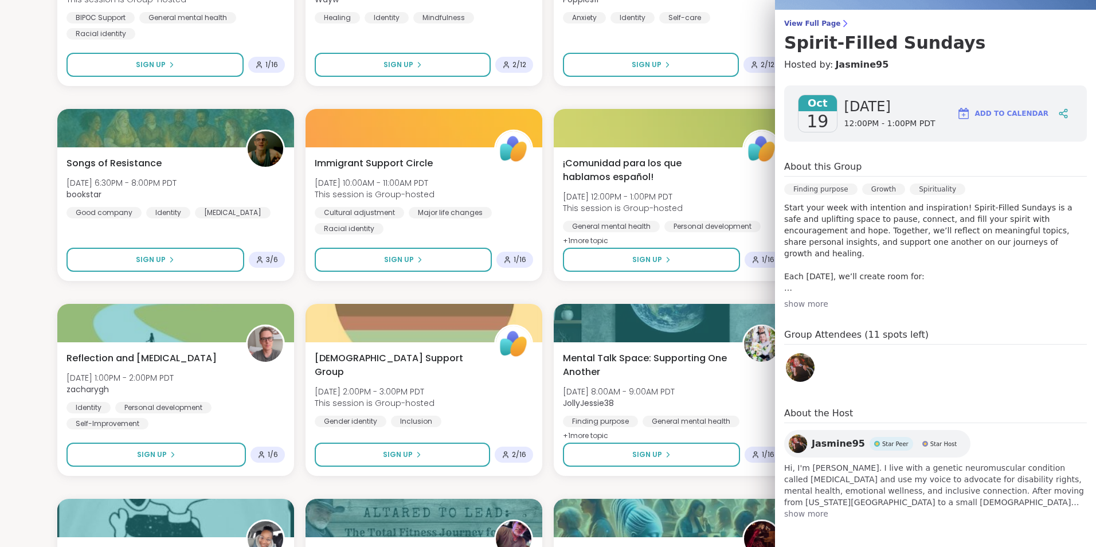
click at [809, 519] on span "show more" at bounding box center [935, 513] width 303 height 11
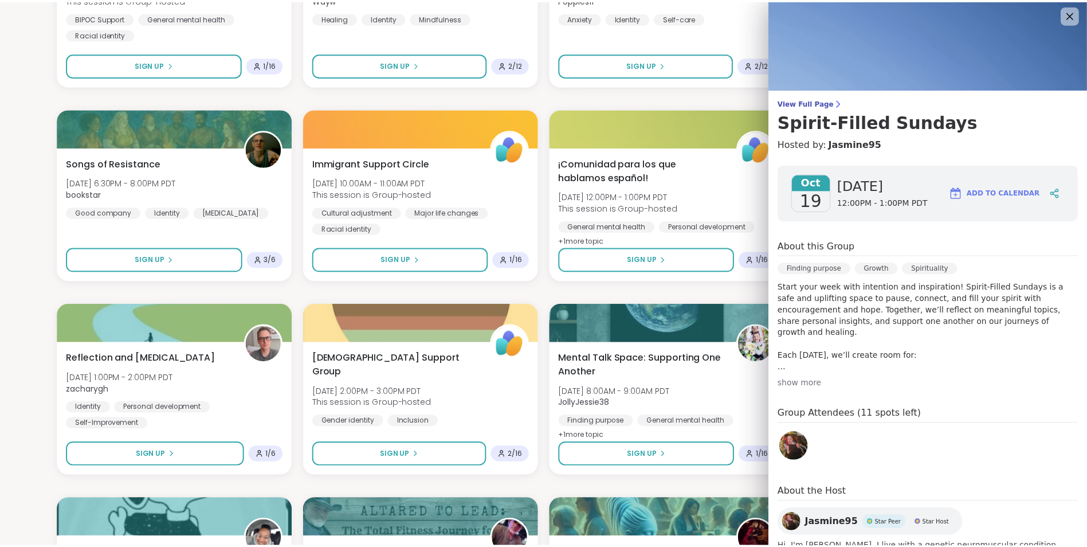
scroll to position [0, 0]
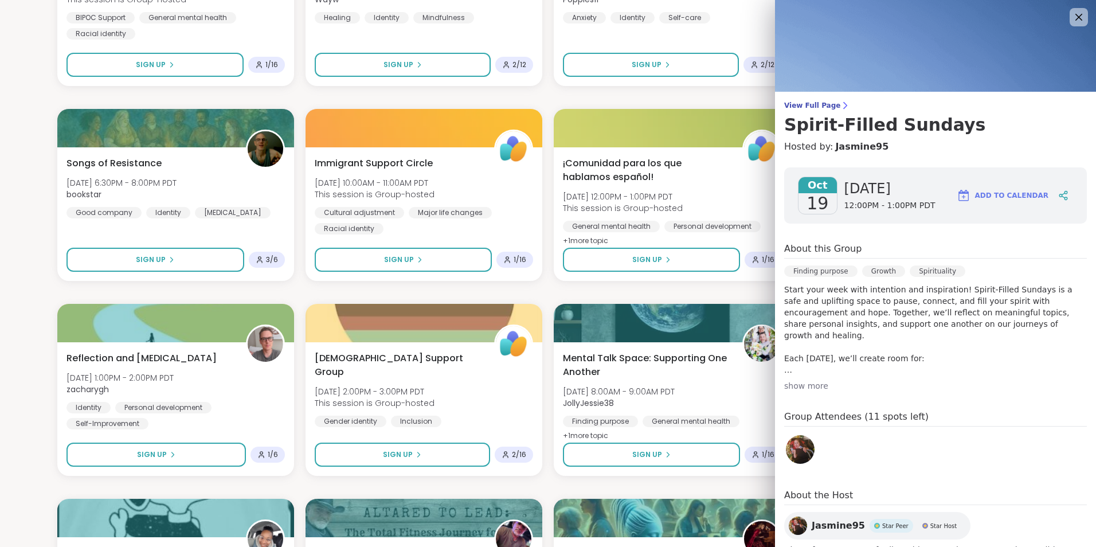
click at [16, 242] on section "Search Filter 1 Identity & Representation Clear All All Growth Mental Health Re…" at bounding box center [548, 536] width 1096 height 1898
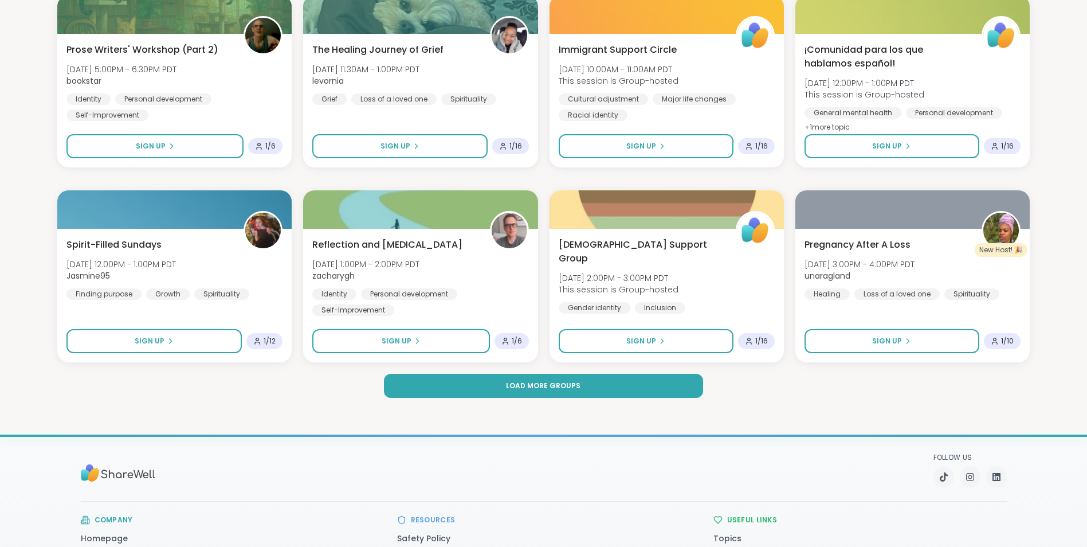
scroll to position [1548, 0]
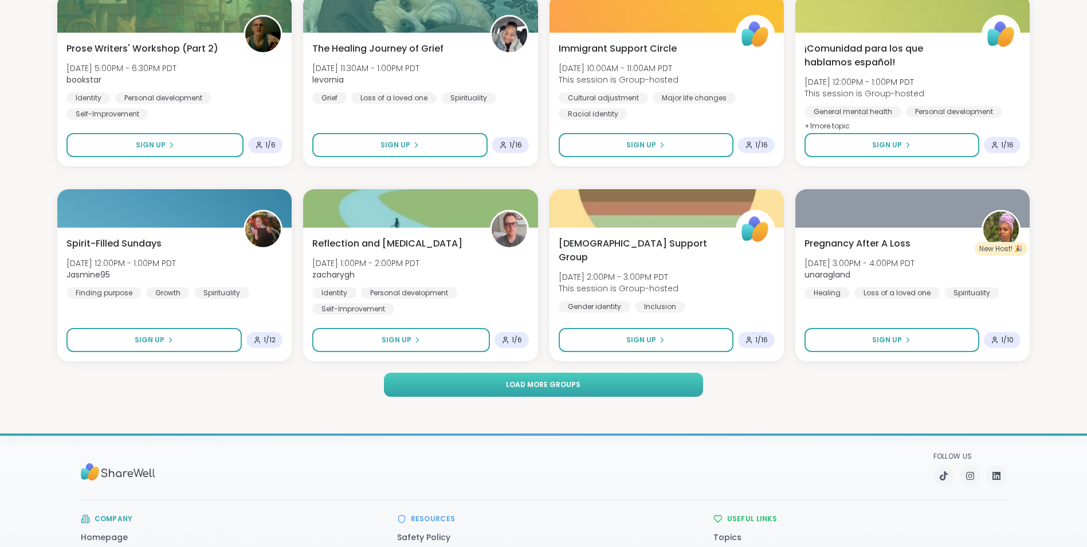
click at [466, 385] on button "Load more groups" at bounding box center [544, 385] width 320 height 24
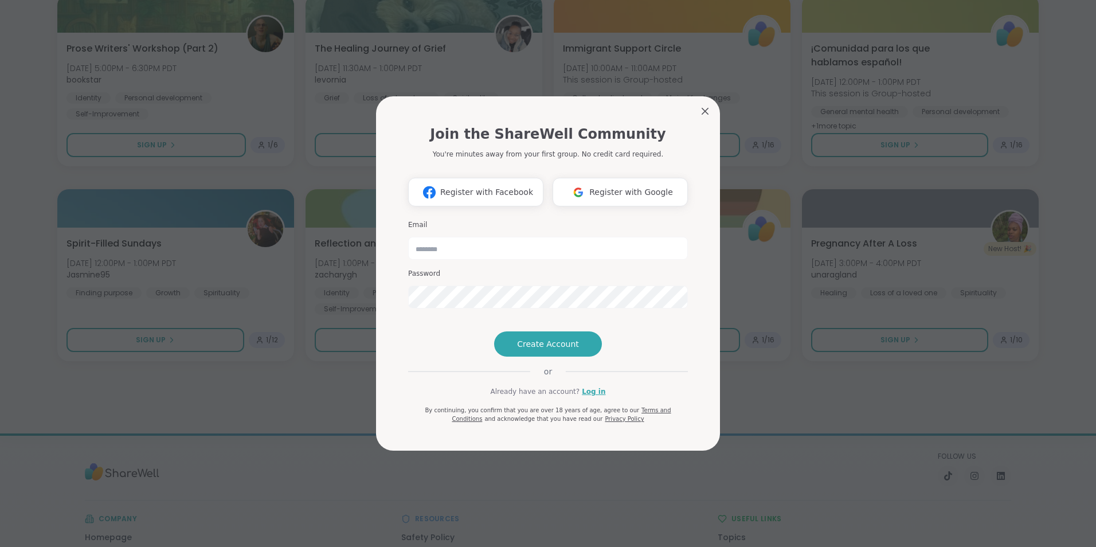
click at [692, 101] on div "Join the ShareWell Community You're minutes away from your first group. No cred…" at bounding box center [548, 276] width 298 height 350
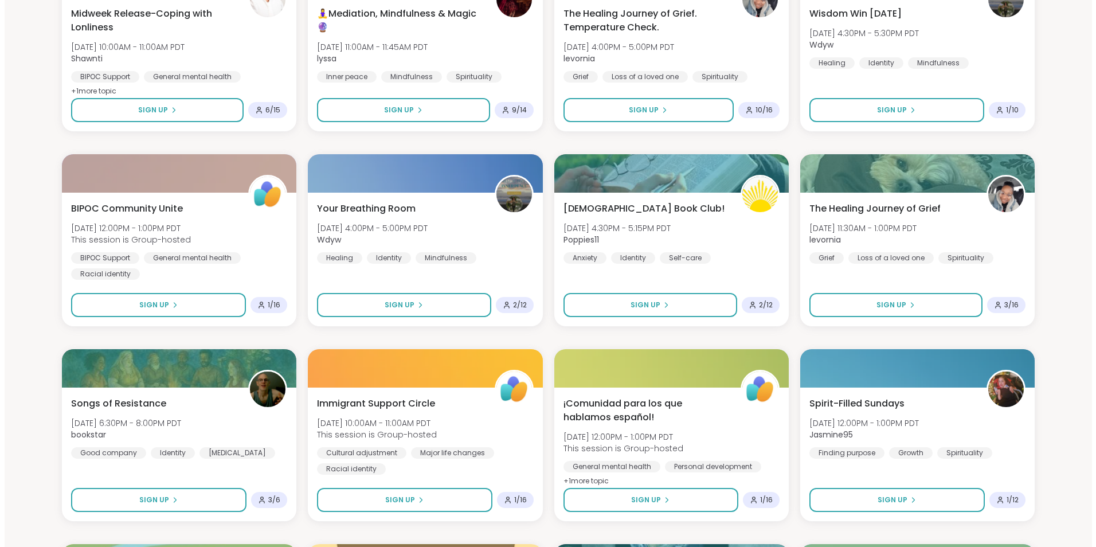
scroll to position [0, 0]
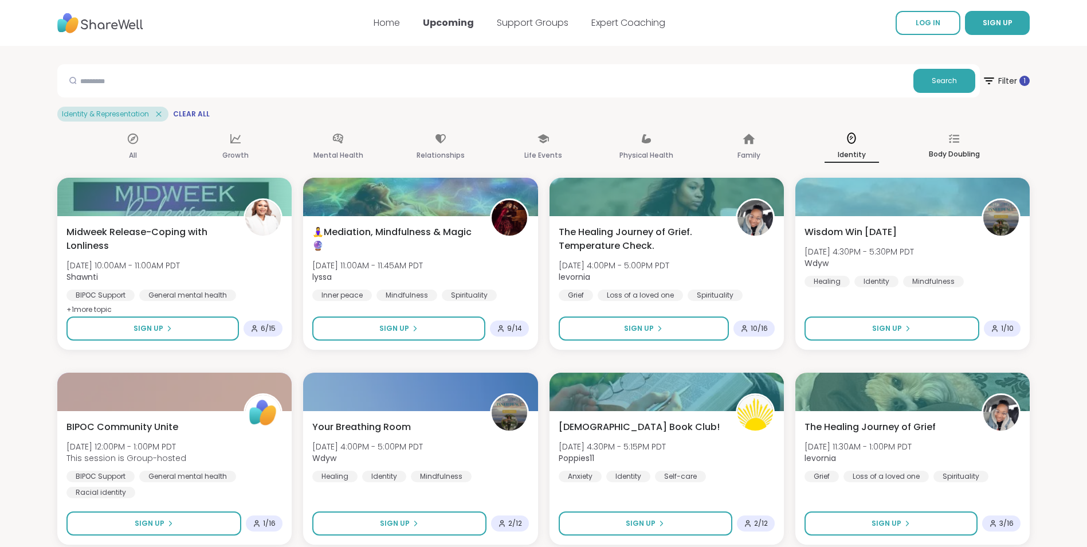
click at [955, 144] on div "Body Doubling" at bounding box center [954, 147] width 54 height 42
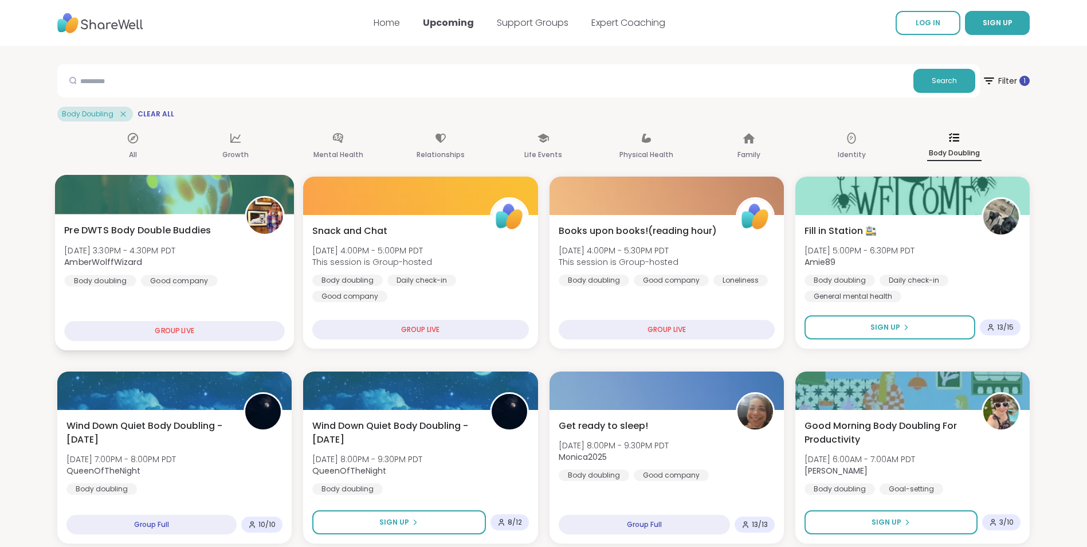
click at [189, 231] on span "Pre DWTS Body Double Buddies" at bounding box center [137, 231] width 147 height 14
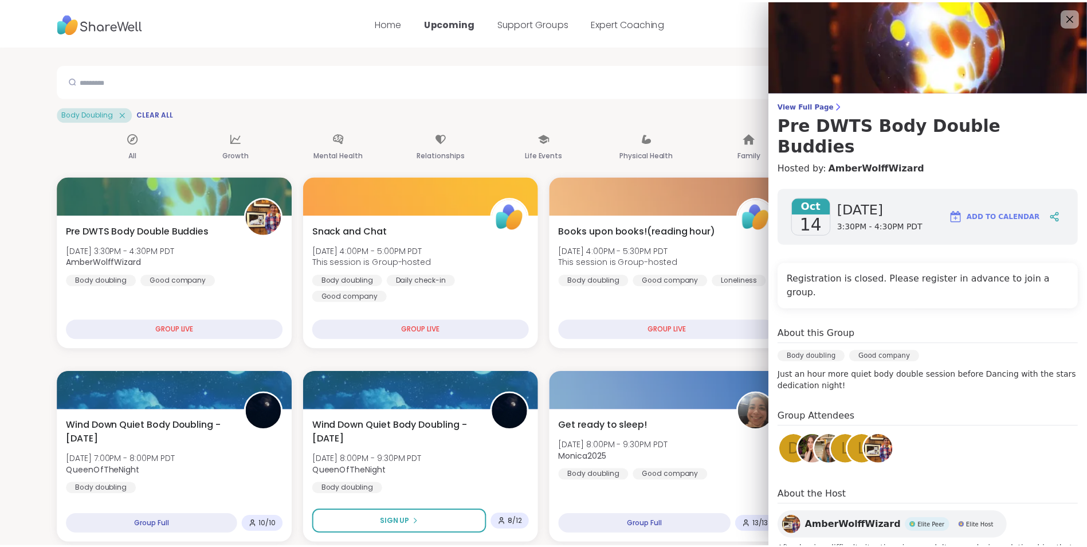
scroll to position [36, 0]
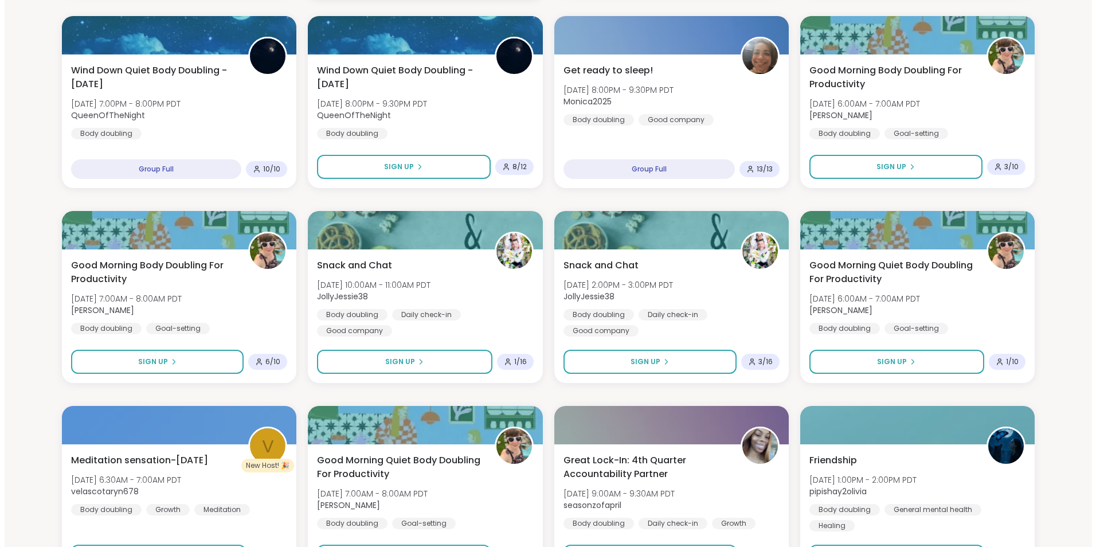
scroll to position [401, 0]
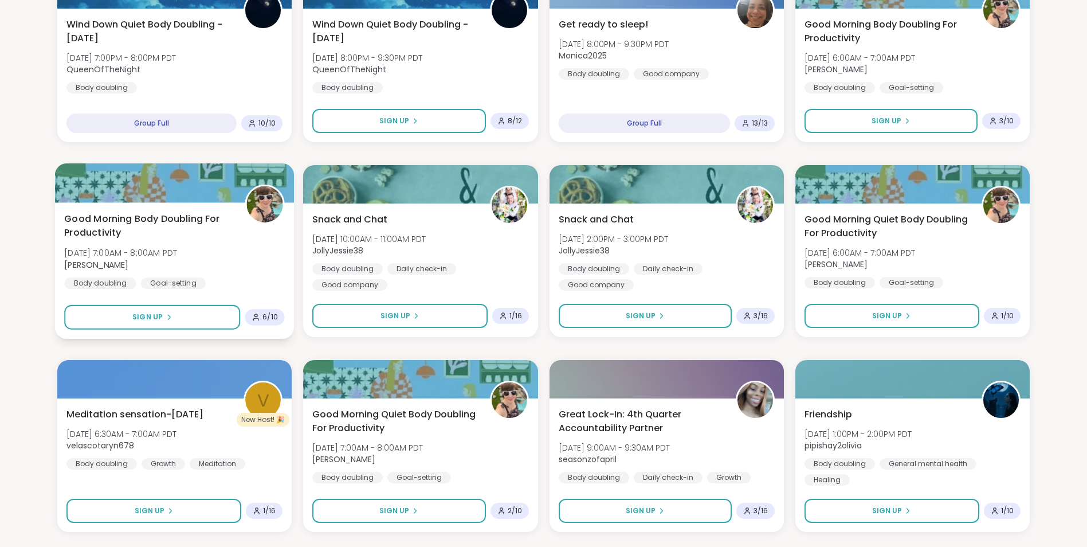
click at [213, 245] on div "Good Morning Body Doubling For Productivity Wed, Oct 15 | 7:00AM - 8:00AM PDT A…" at bounding box center [174, 258] width 221 height 93
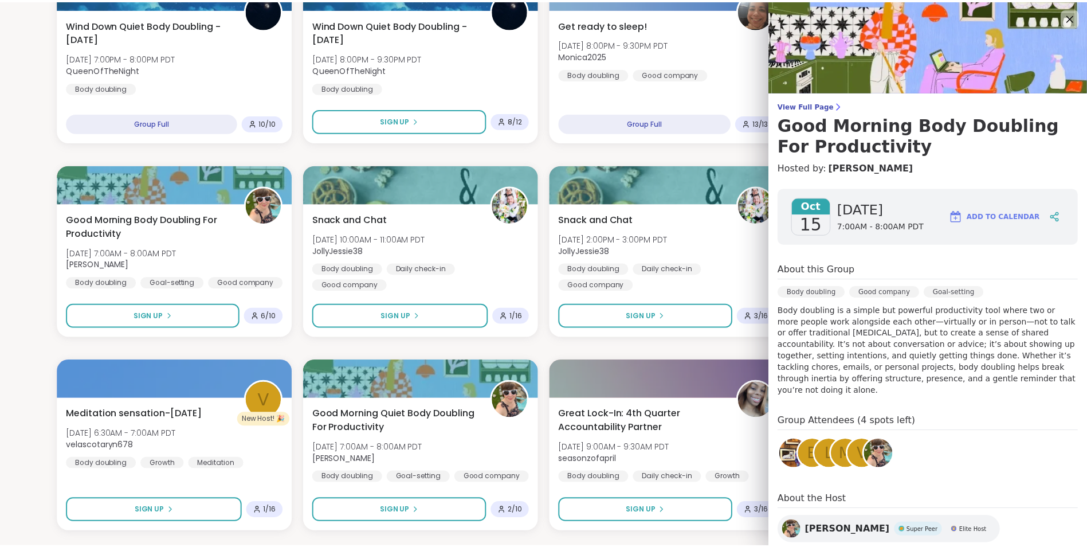
scroll to position [75, 0]
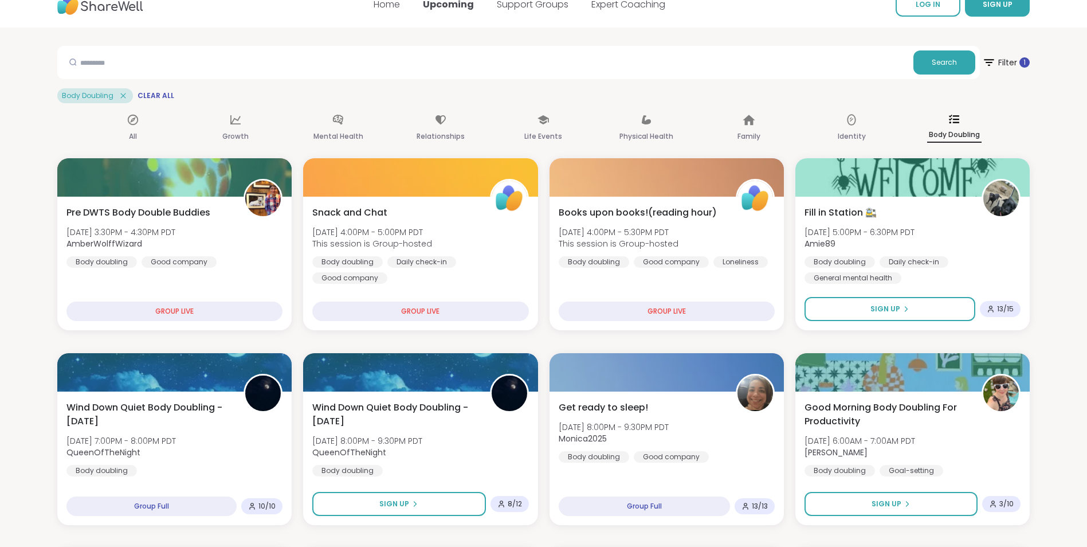
scroll to position [0, 0]
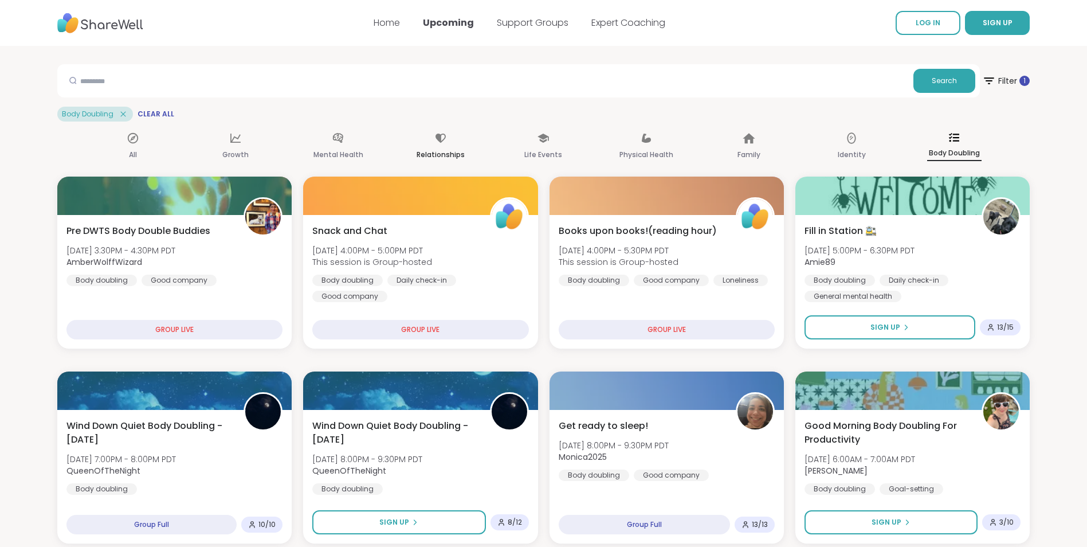
click at [416, 155] on div "Relationships" at bounding box center [441, 146] width 54 height 41
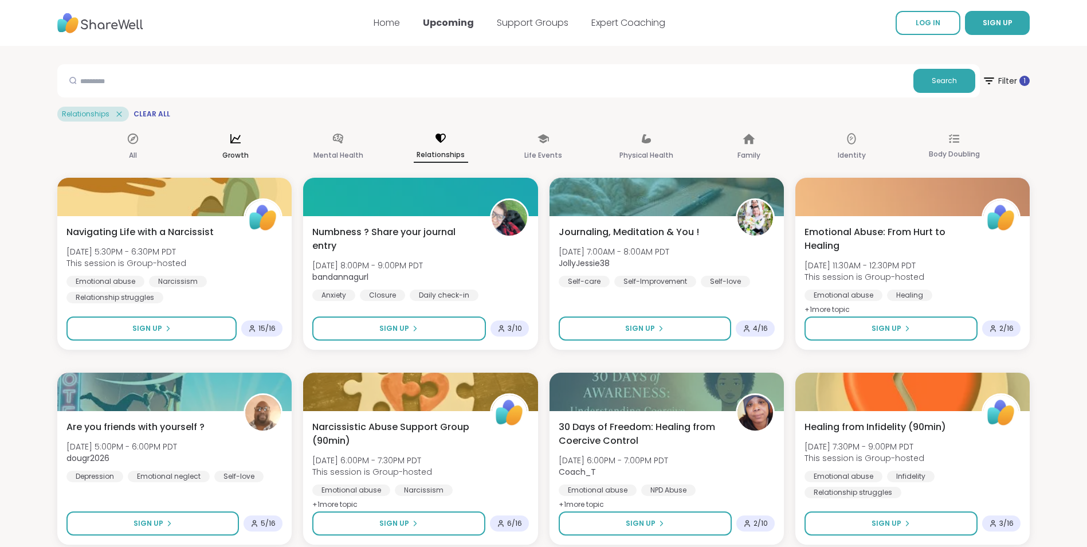
click at [237, 148] on div "Growth" at bounding box center [235, 147] width 54 height 42
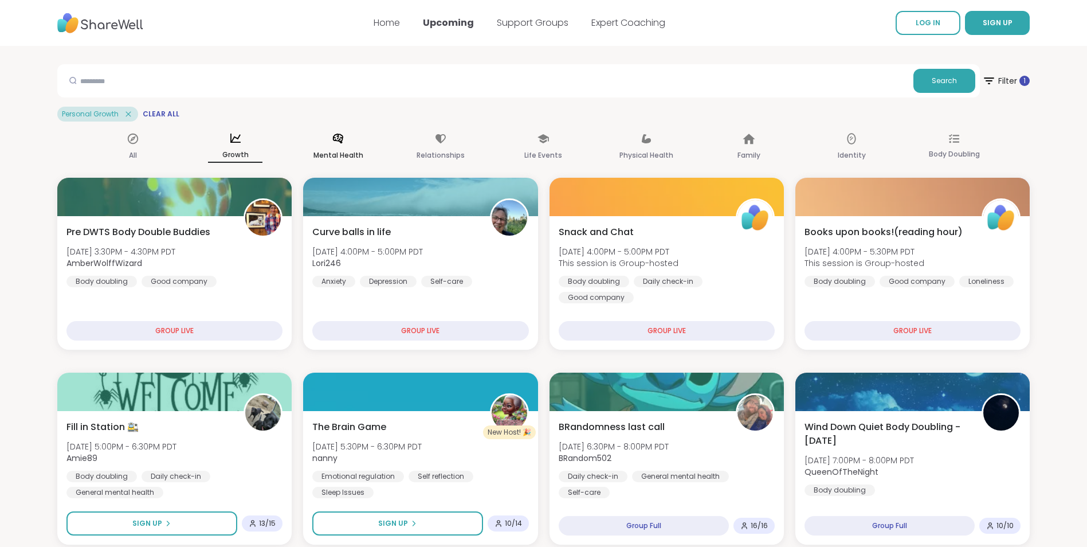
click at [332, 142] on icon at bounding box center [338, 138] width 13 height 13
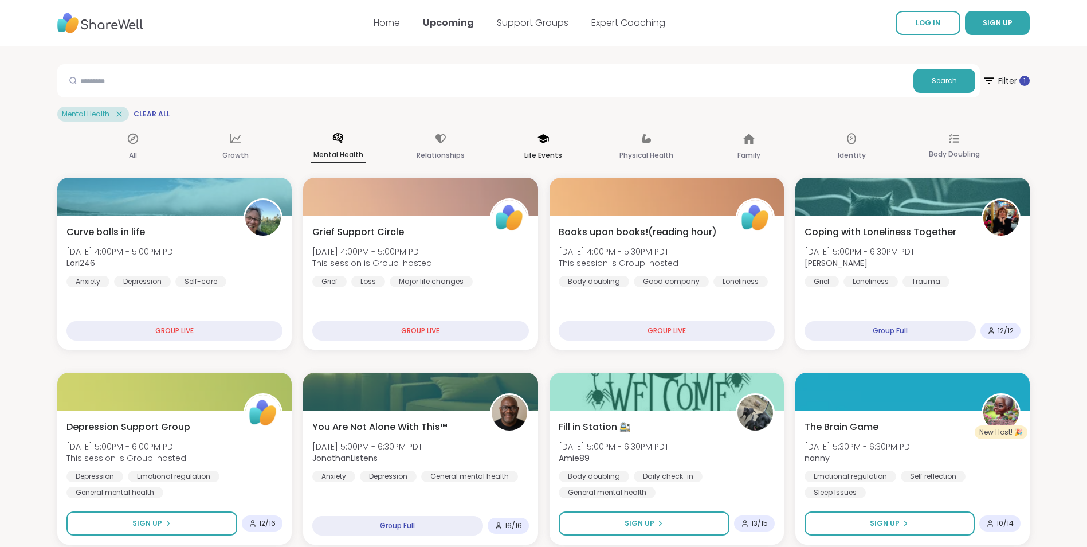
click at [566, 145] on div "Life Events" at bounding box center [543, 147] width 54 height 42
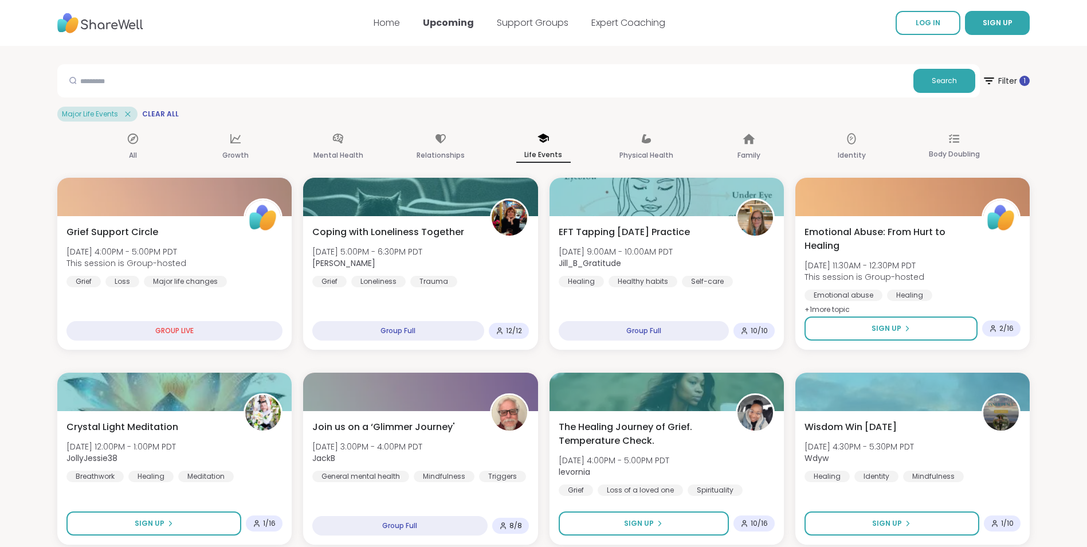
click at [128, 108] on div "Major Life Events" at bounding box center [97, 114] width 80 height 15
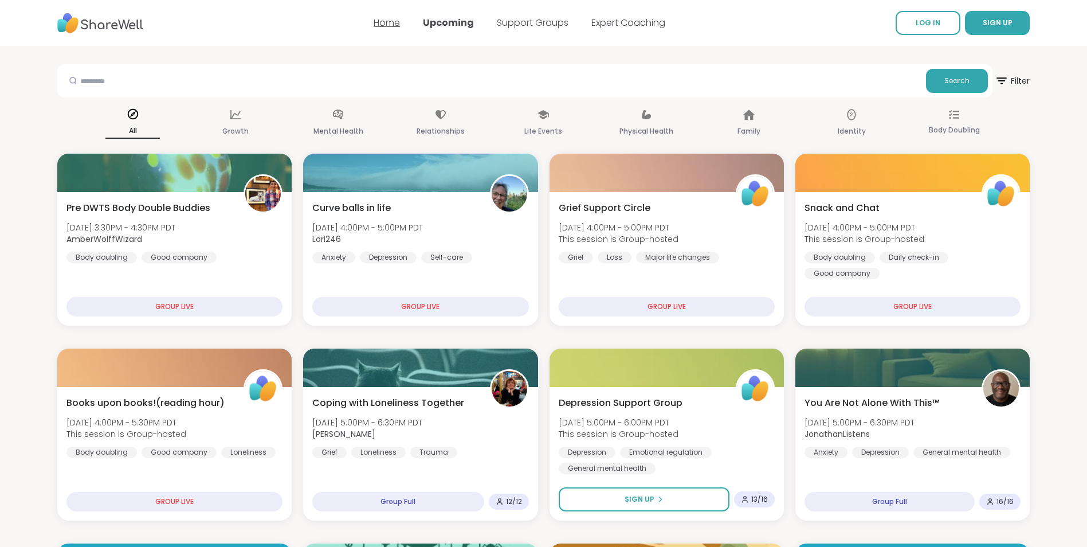
click at [374, 26] on link "Home" at bounding box center [387, 22] width 26 height 13
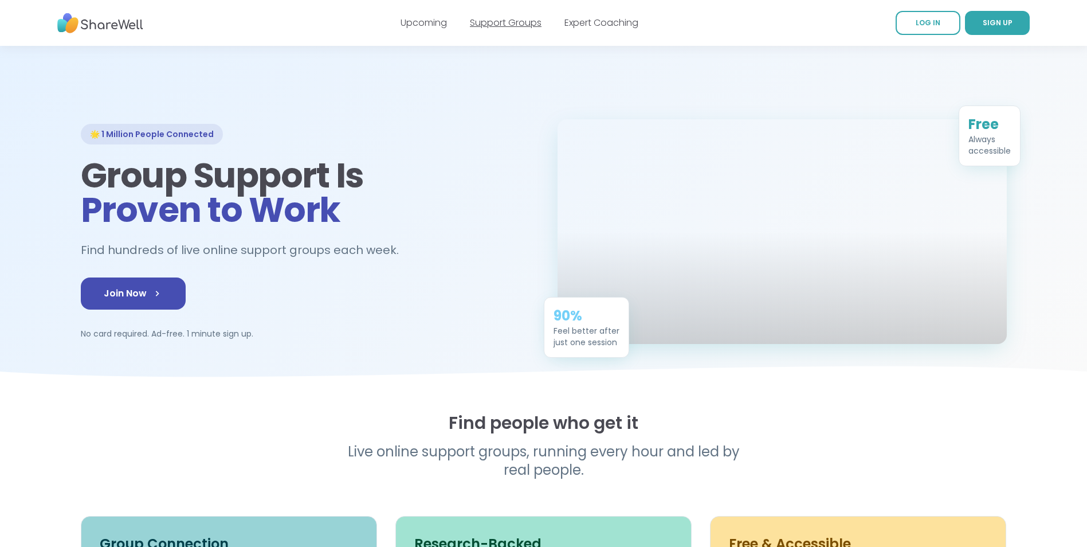
click at [500, 26] on link "Support Groups" at bounding box center [506, 22] width 72 height 13
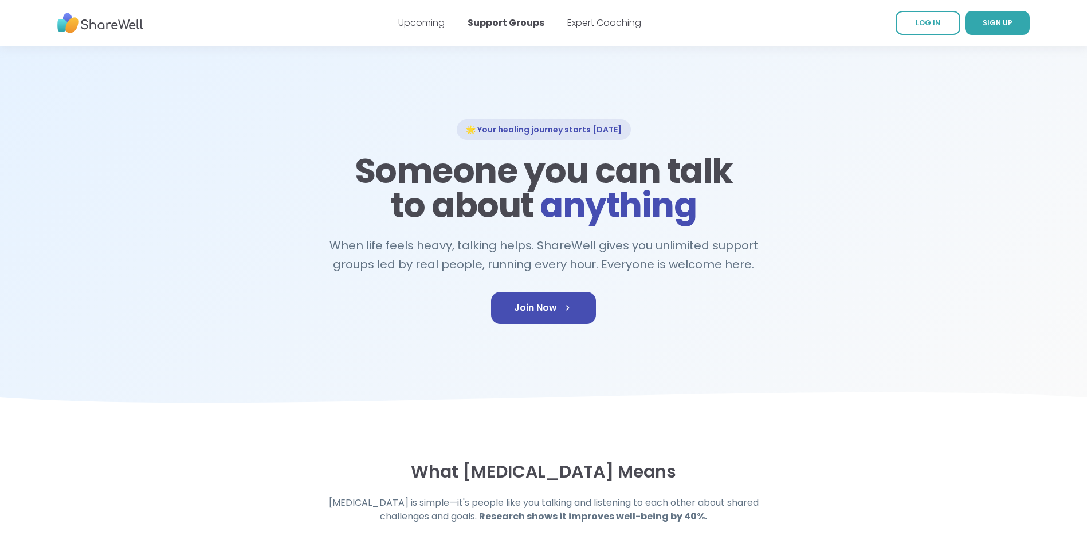
click at [759, 221] on div "🌟 Your healing journey starts [DATE] Someone you can talk to about anything Whe…" at bounding box center [544, 230] width 926 height 223
